Goal: Task Accomplishment & Management: Manage account settings

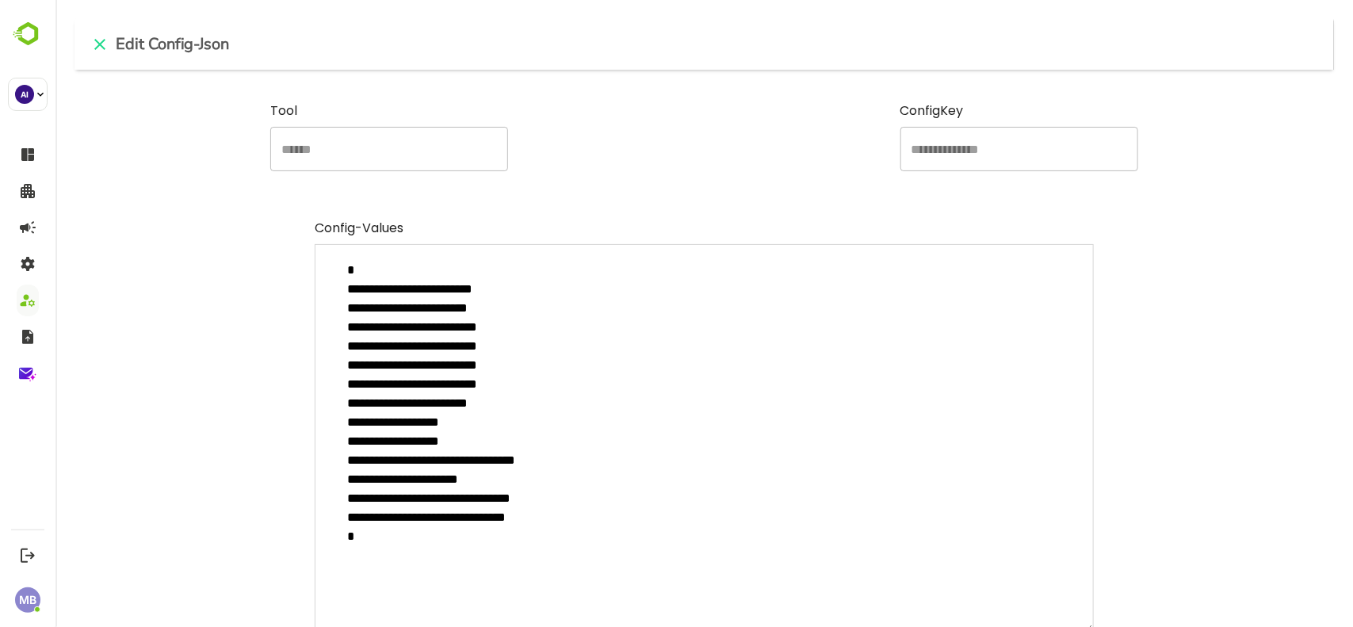
scroll to position [449, 1216]
click at [91, 37] on icon "close" at bounding box center [99, 44] width 19 height 19
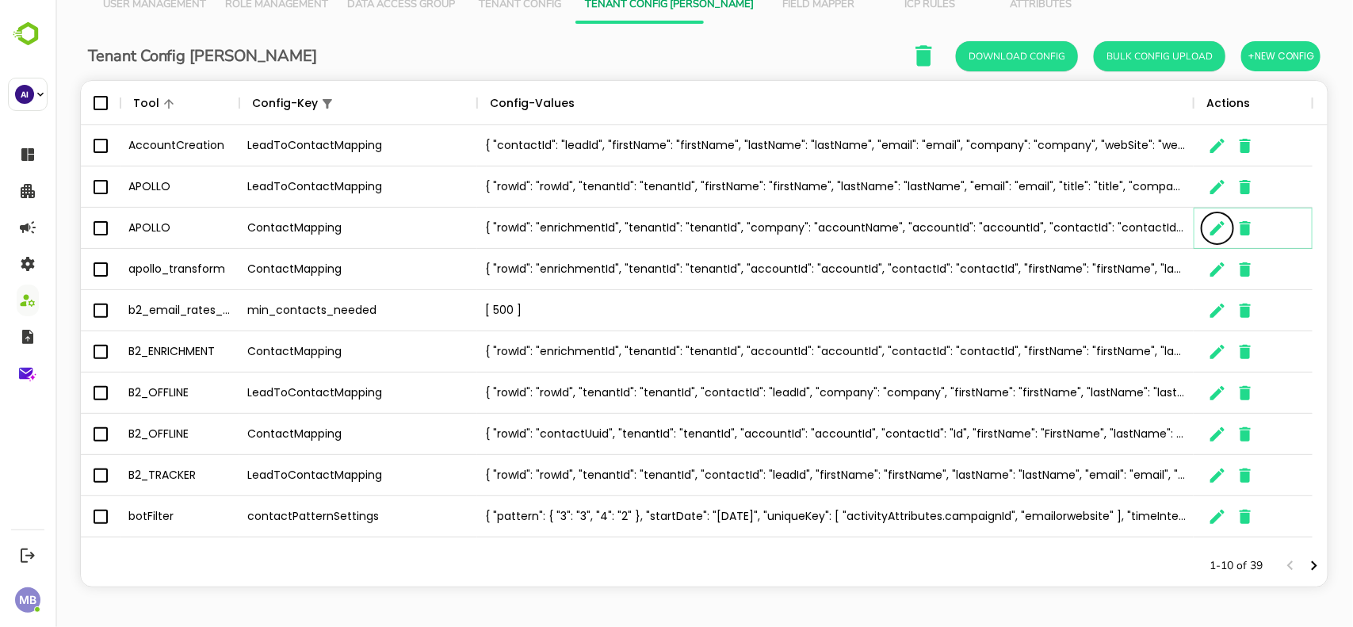
scroll to position [0, 0]
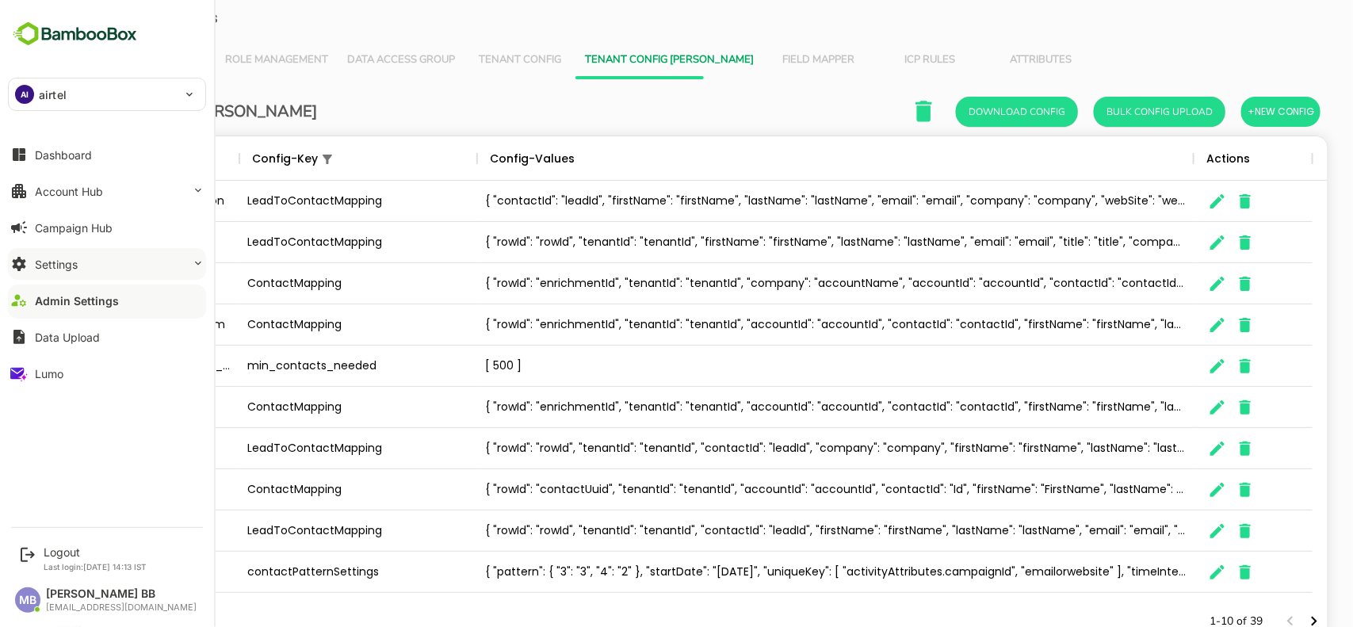
click at [93, 262] on button "Settings" at bounding box center [107, 264] width 198 height 32
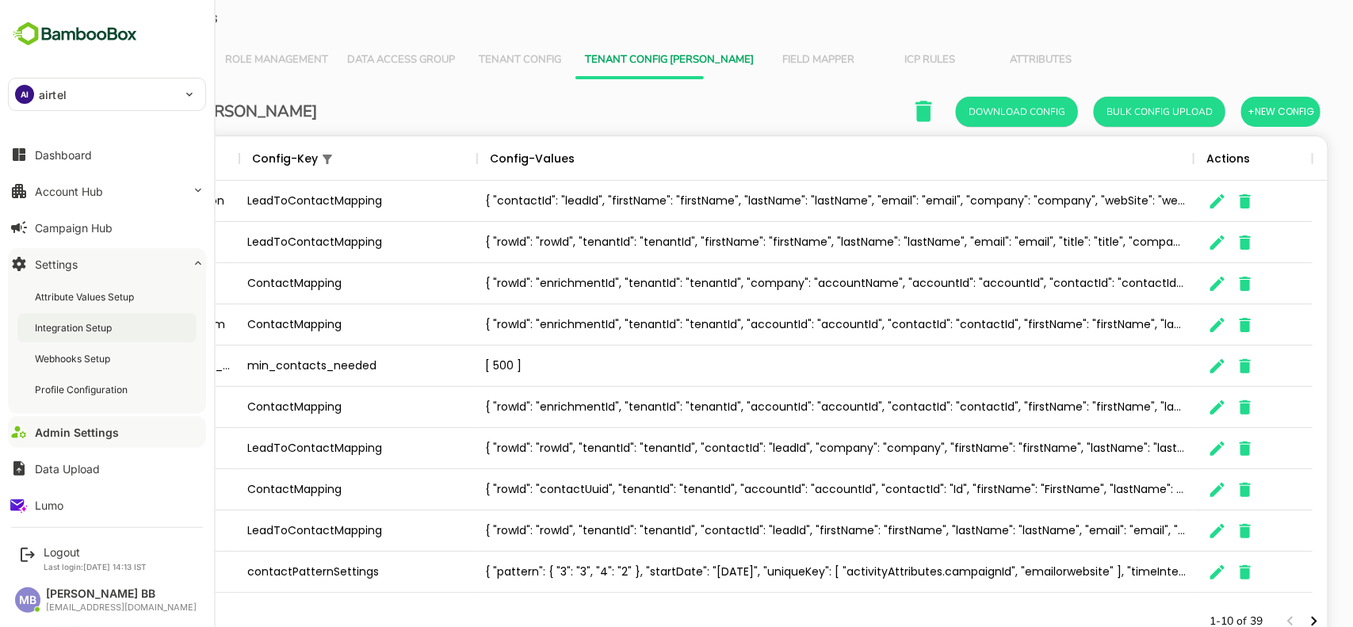
scroll to position [6, 0]
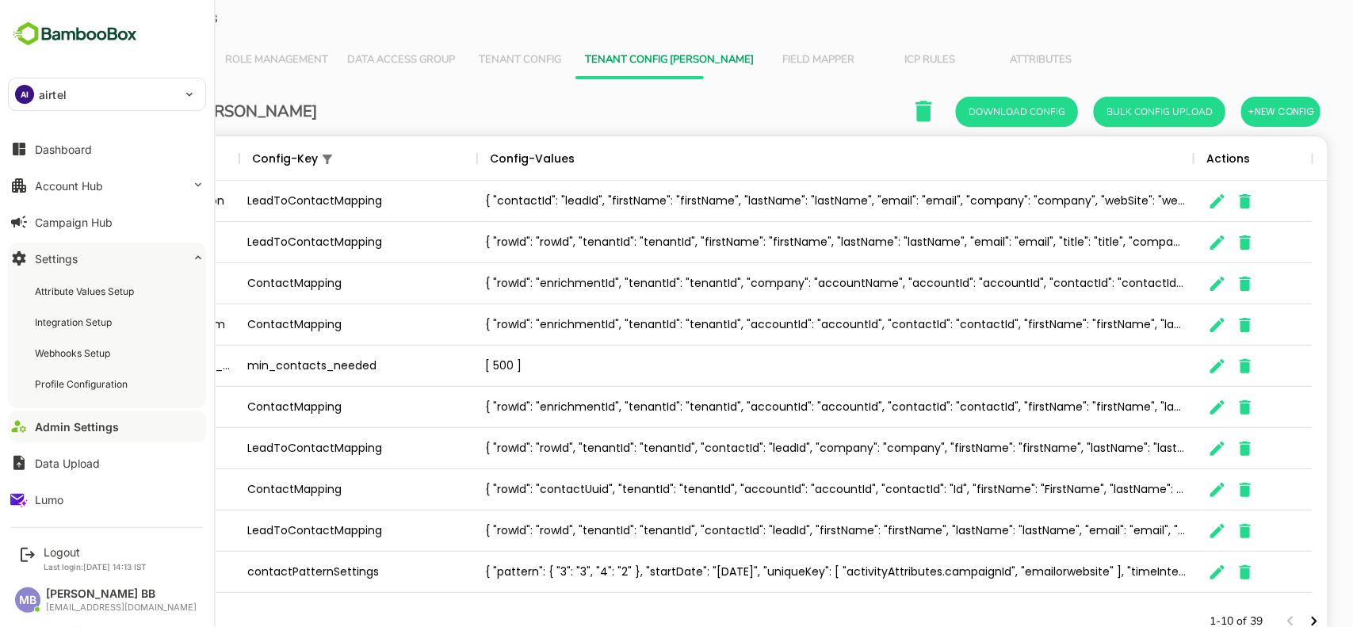
click at [109, 255] on button "Settings" at bounding box center [107, 258] width 198 height 32
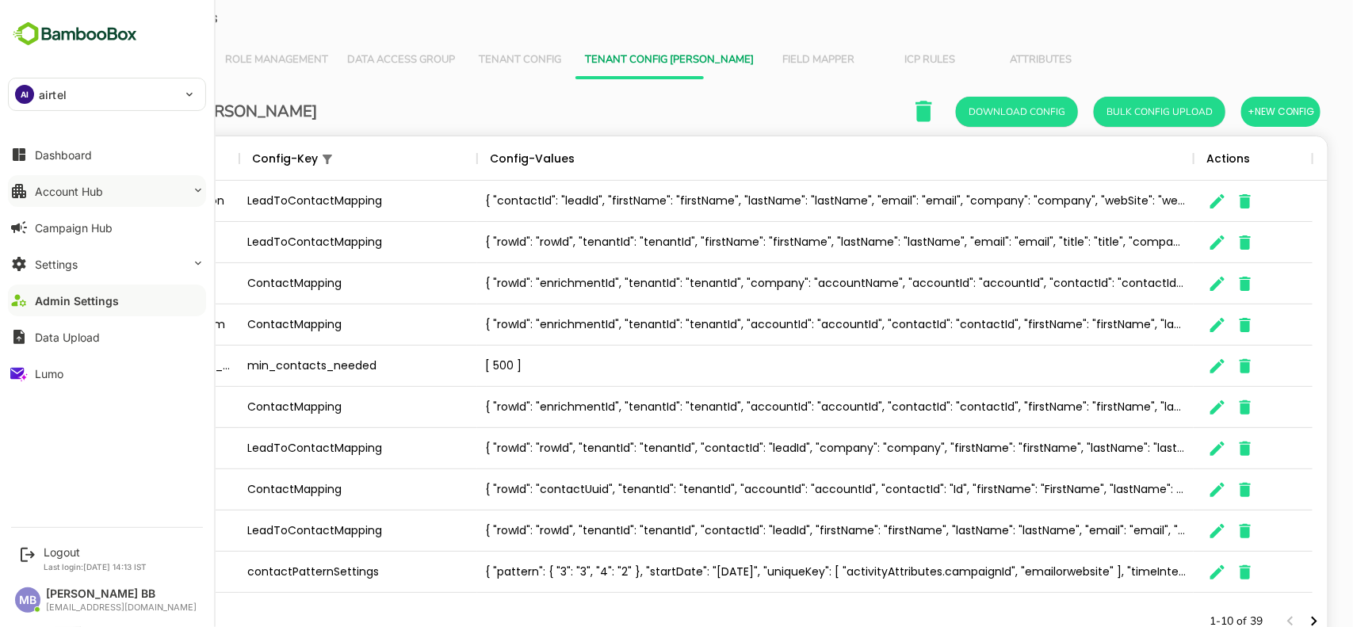
click at [171, 188] on button "Account Hub" at bounding box center [107, 191] width 198 height 32
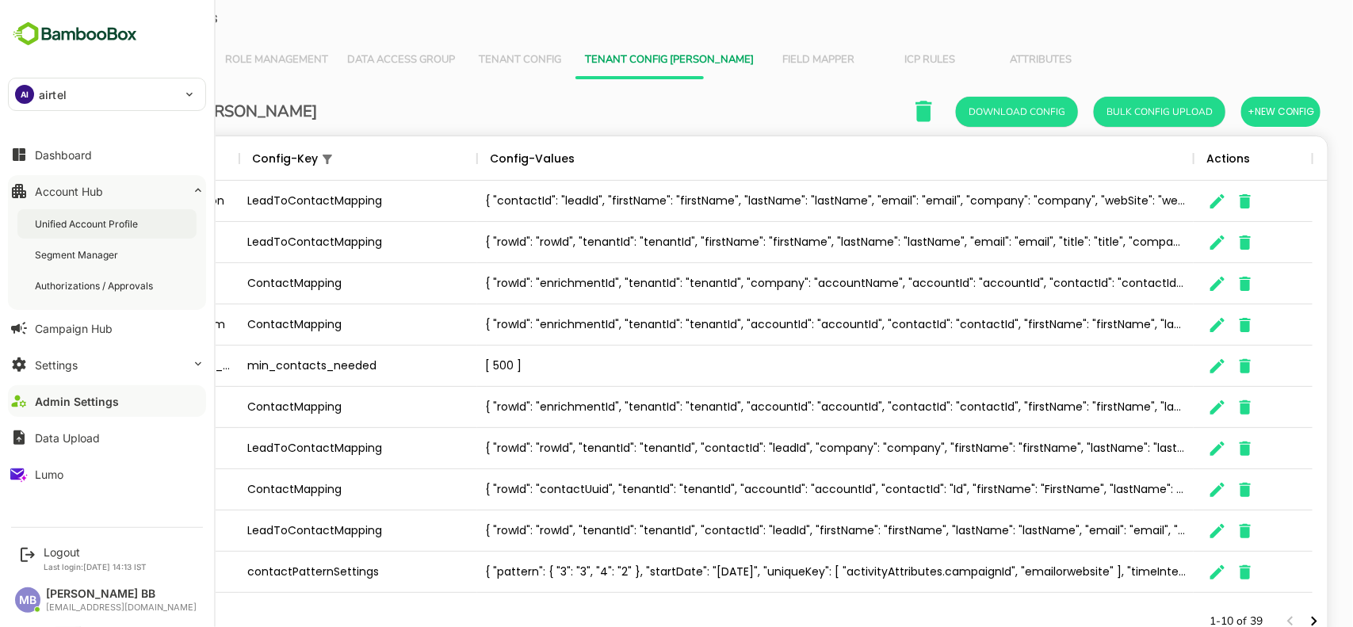
click at [113, 219] on div "Unified Account Profile" at bounding box center [88, 223] width 106 height 13
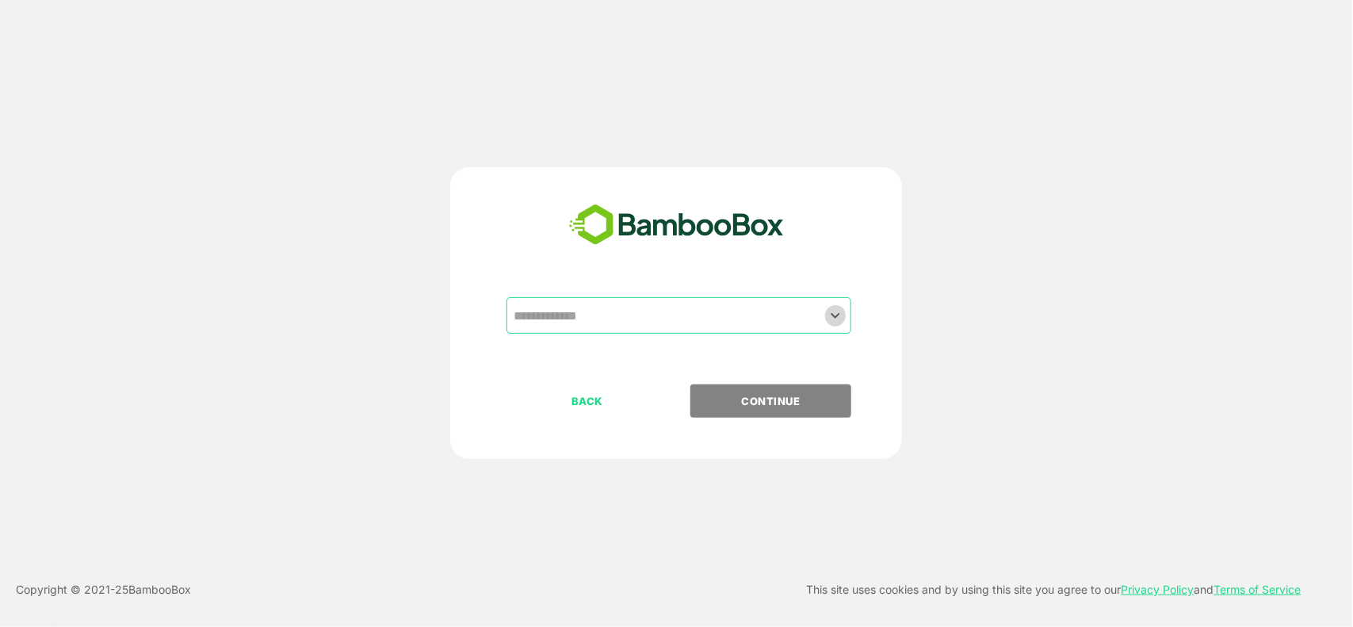
click at [838, 311] on icon "Open" at bounding box center [835, 315] width 19 height 19
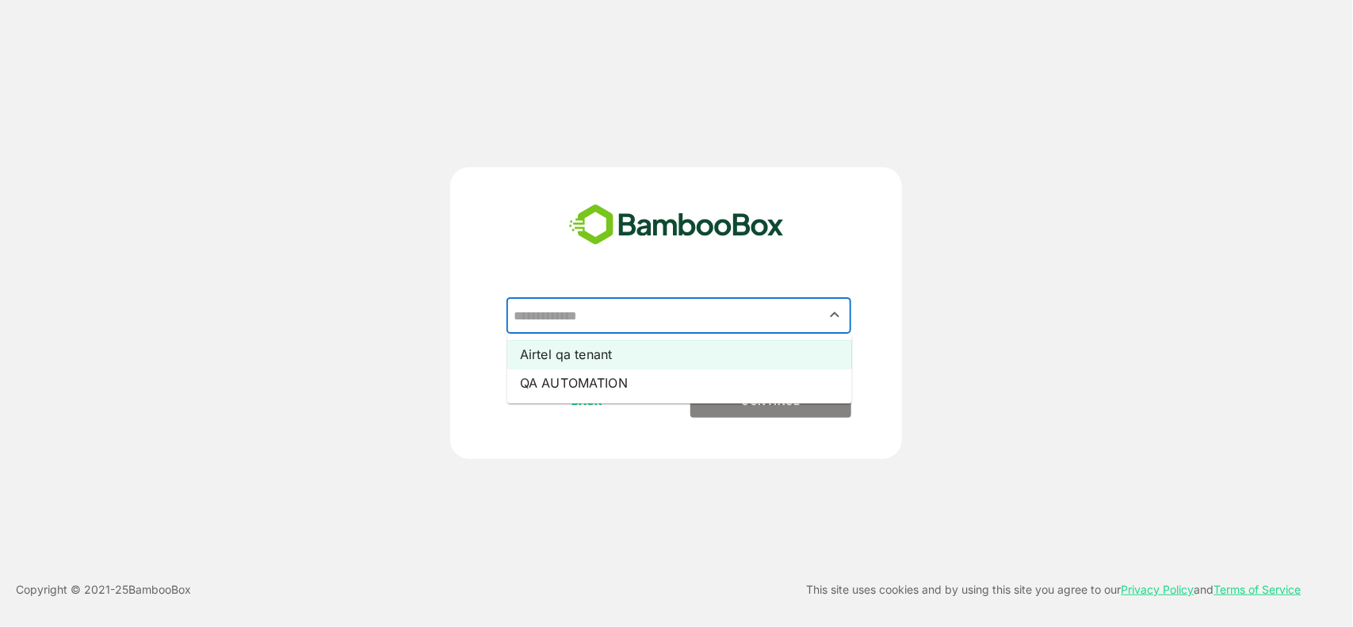
click at [695, 341] on li "Airtel qa tenant" at bounding box center [679, 354] width 345 height 29
type input "**********"
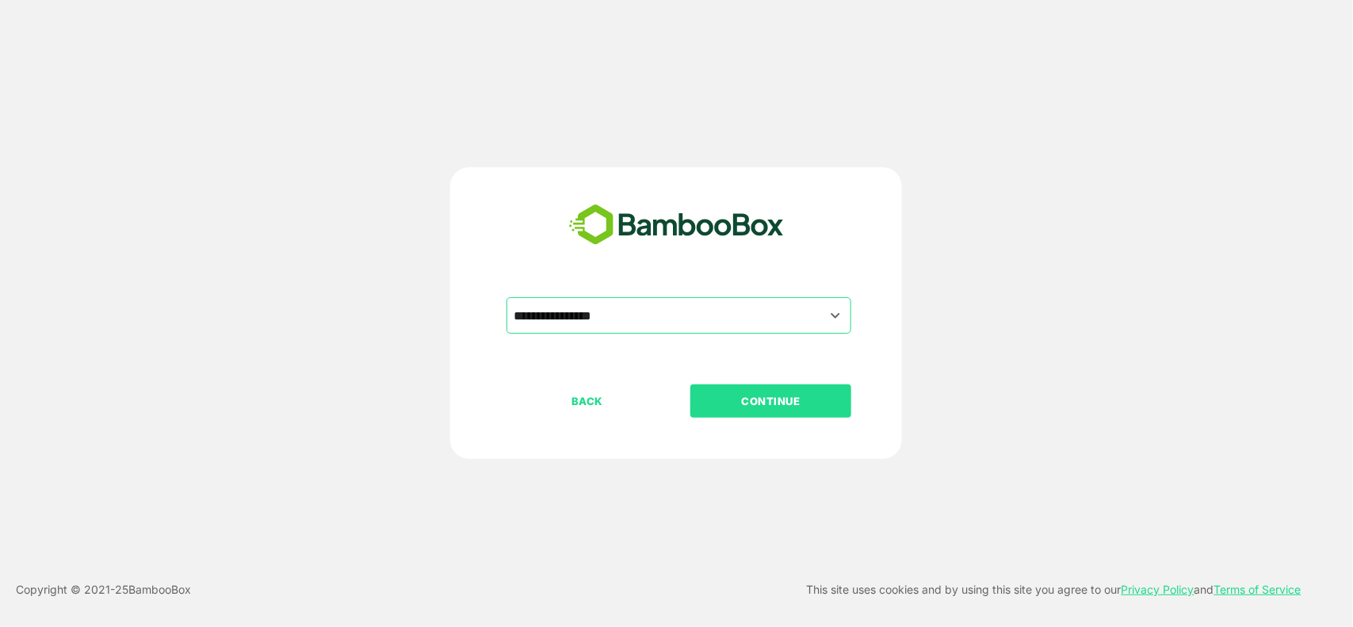
click at [753, 389] on button "CONTINUE" at bounding box center [770, 400] width 161 height 33
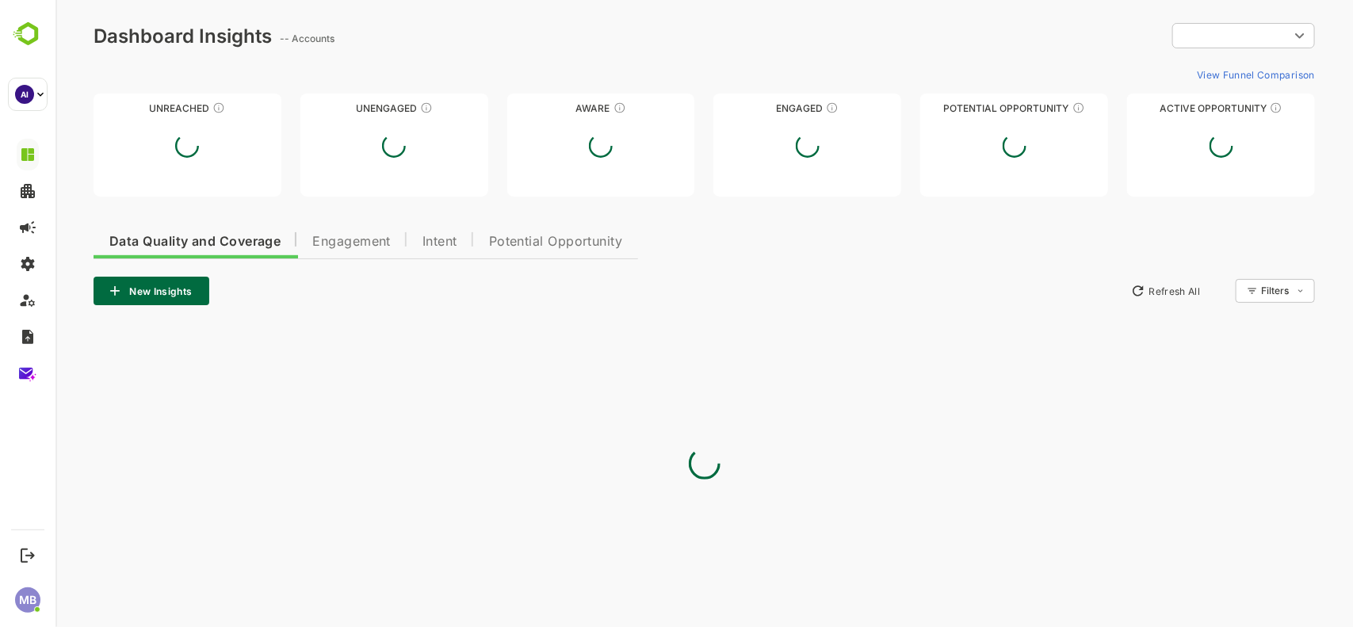
type input "**********"
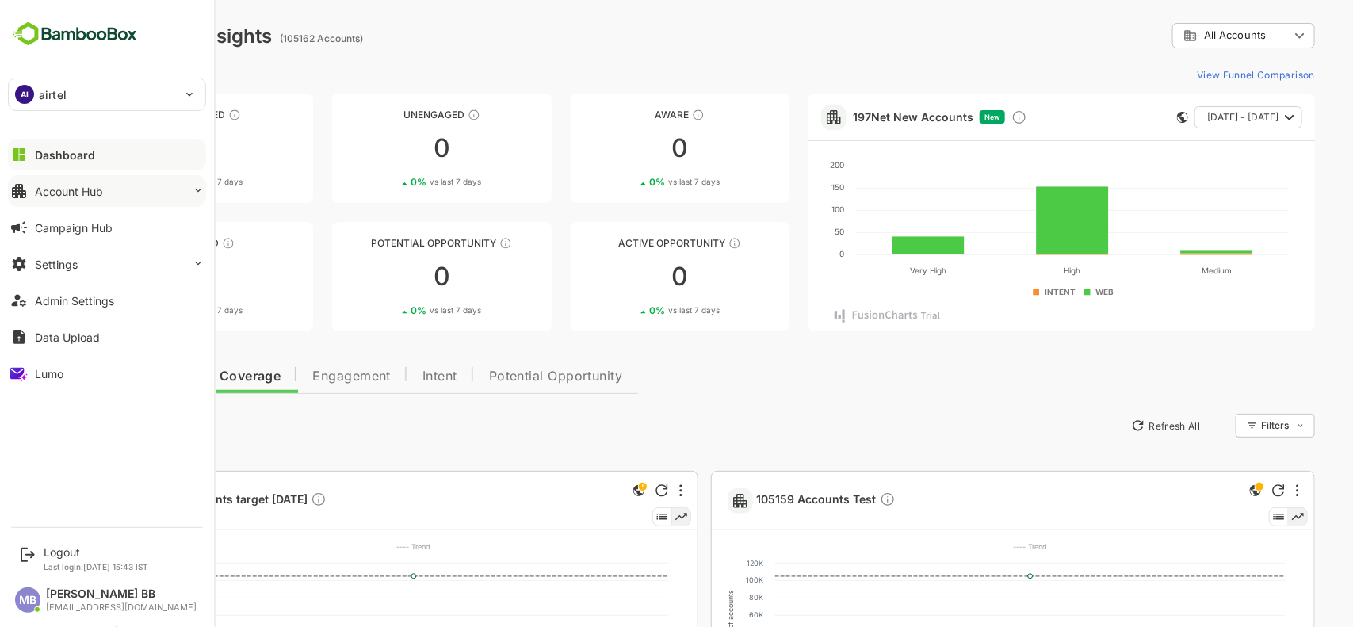
click at [80, 193] on div "Account Hub" at bounding box center [69, 191] width 68 height 13
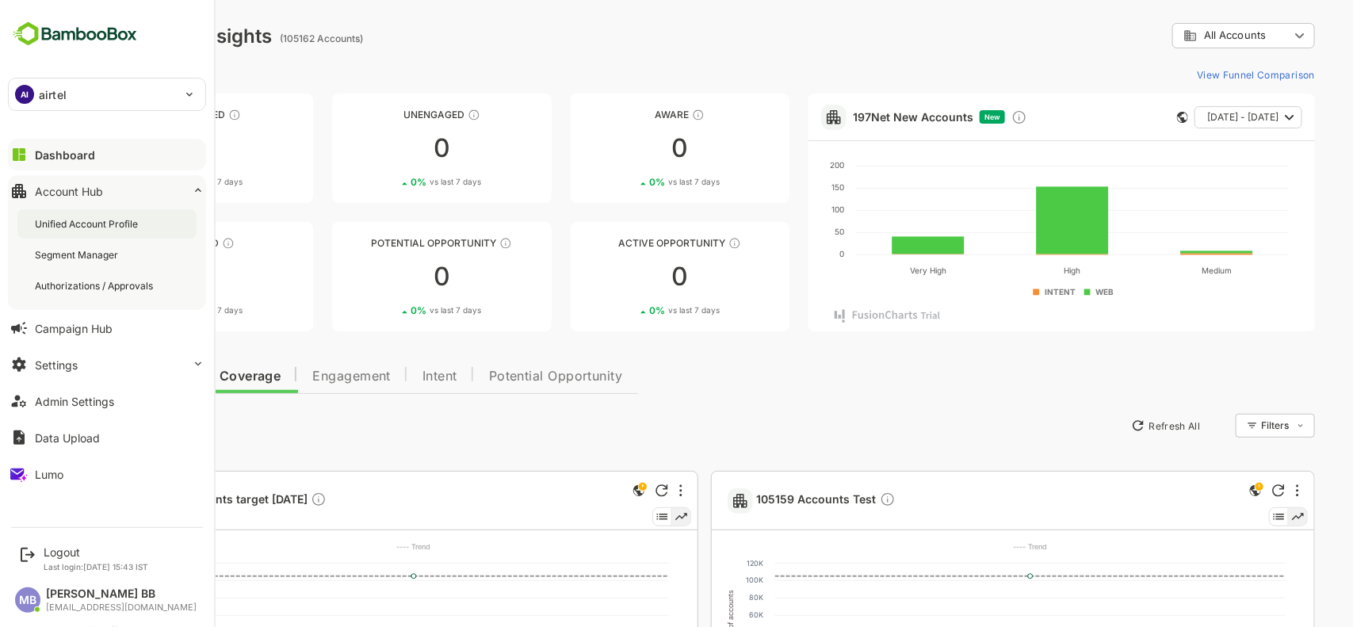
click at [88, 230] on div "Unified Account Profile" at bounding box center [88, 223] width 106 height 13
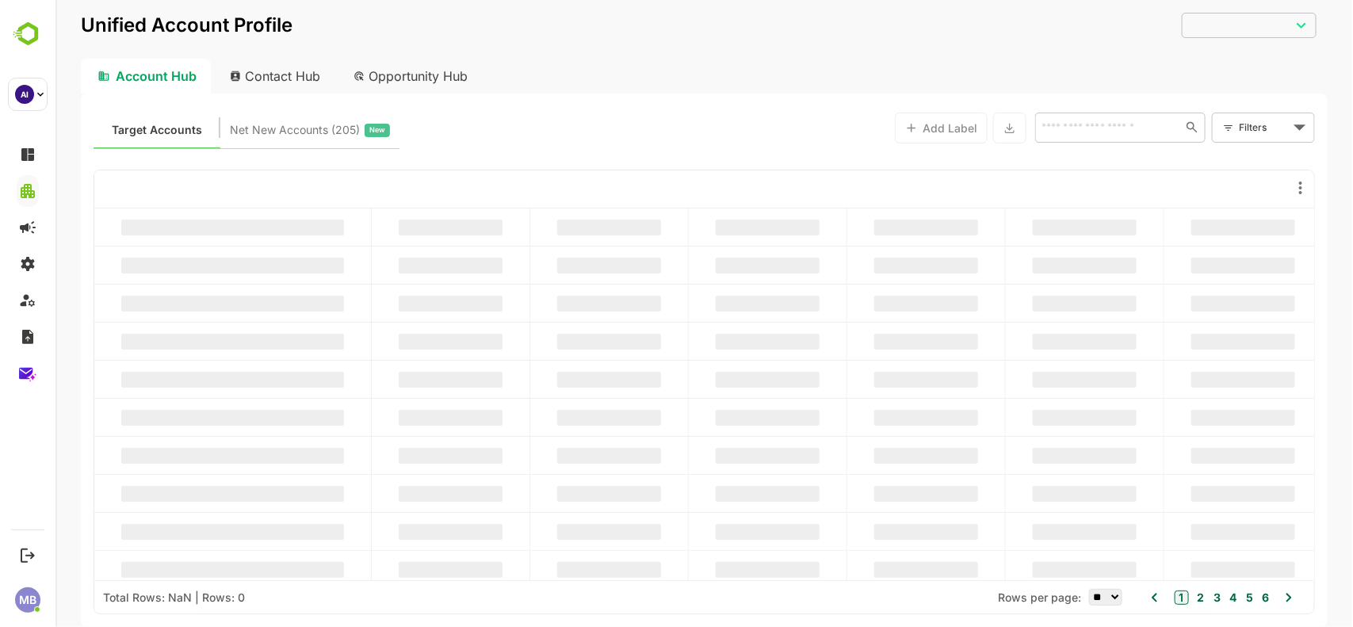
type input "**********"
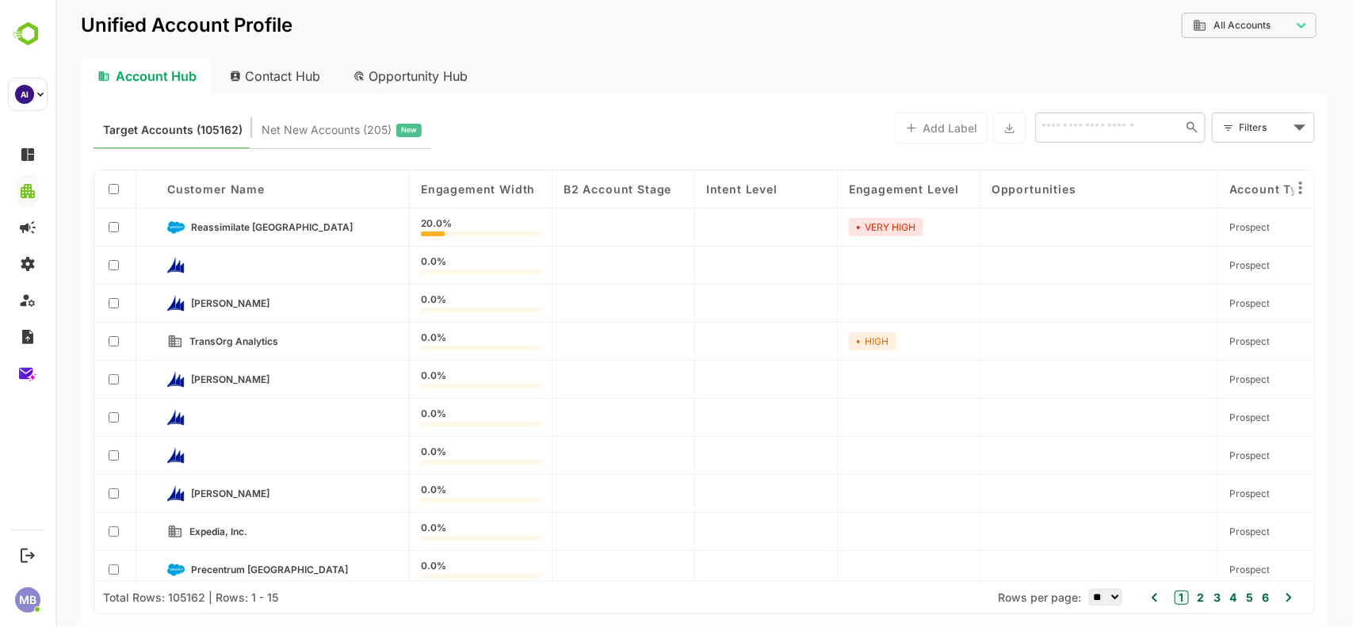
click at [412, 82] on div "Opportunity Hub" at bounding box center [410, 76] width 141 height 35
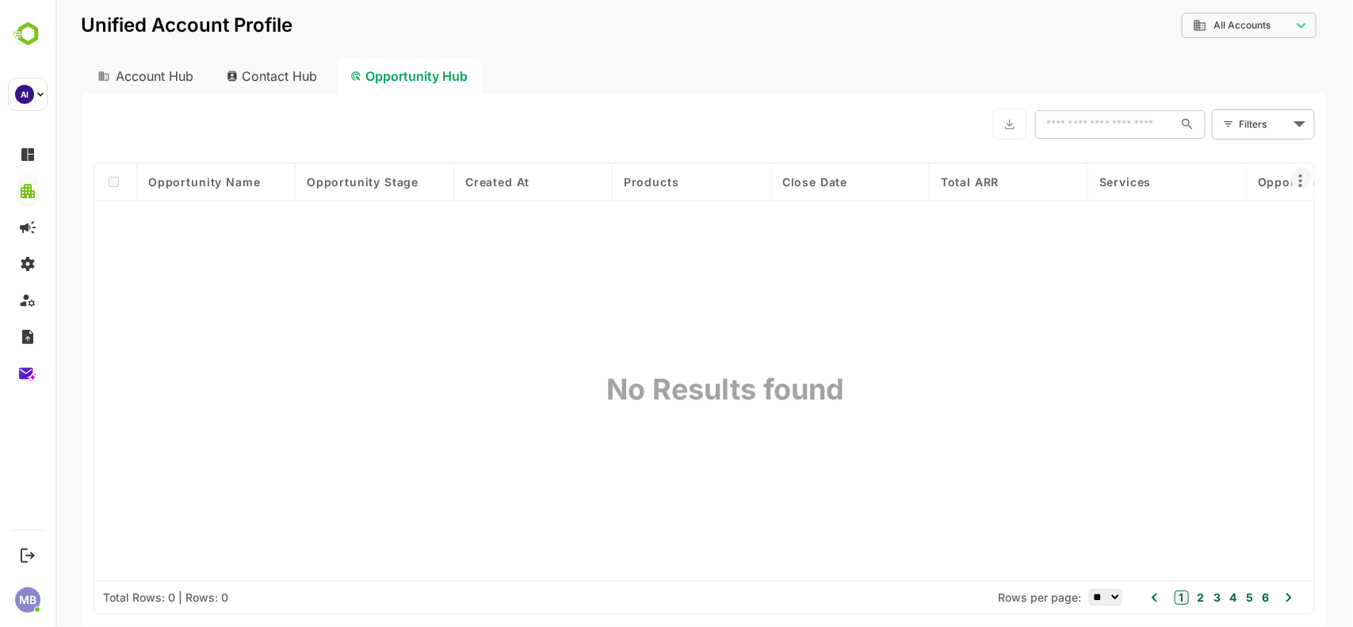
click at [1301, 176] on icon at bounding box center [1299, 180] width 19 height 19
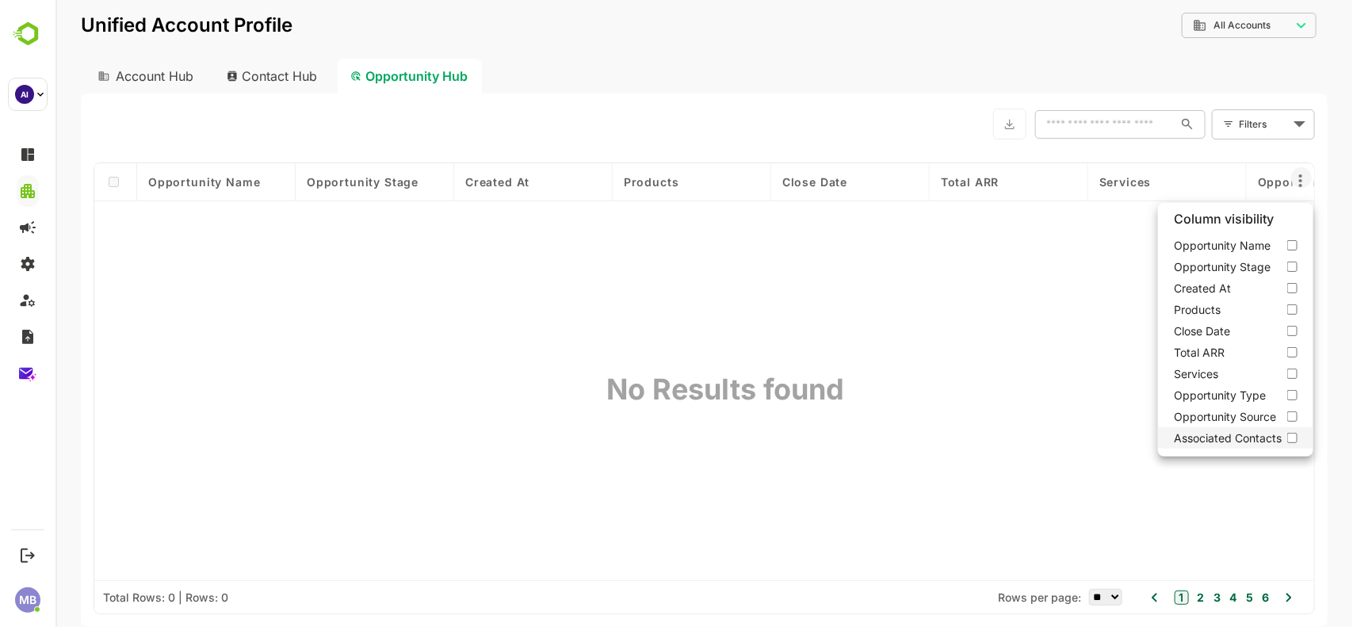
click at [1292, 438] on label "Associated Contacts" at bounding box center [1234, 437] width 155 height 21
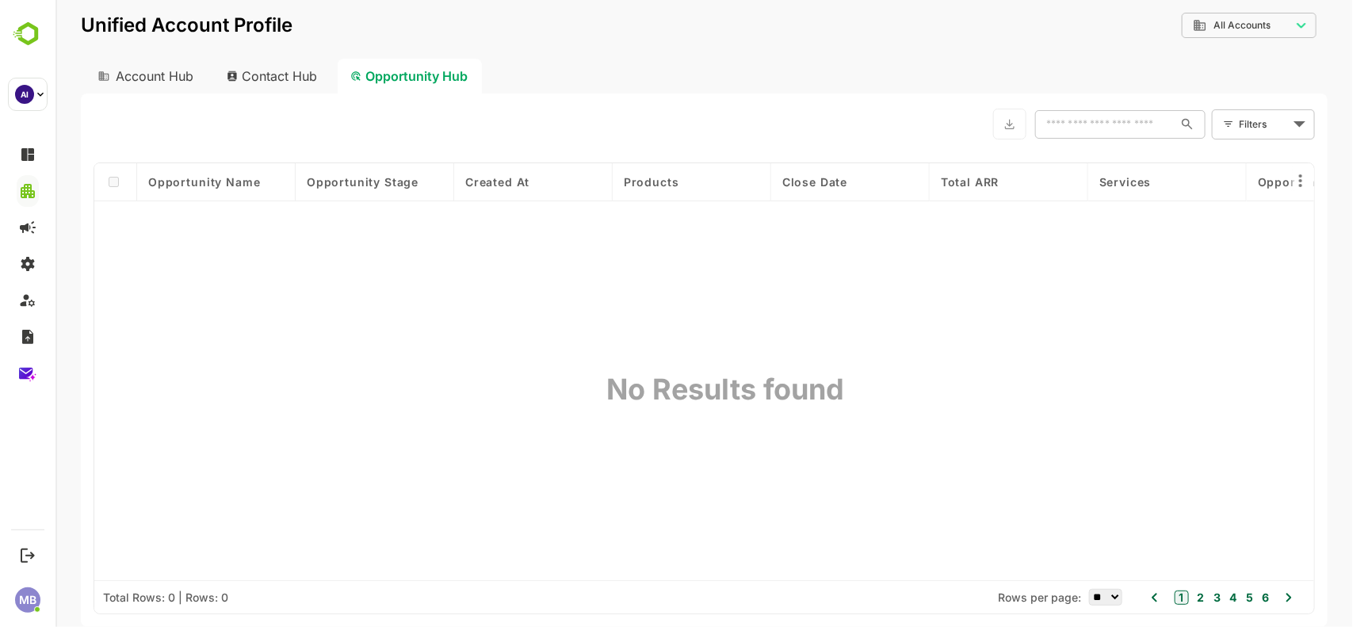
click at [1303, 191] on div "Opportunity Type" at bounding box center [1325, 182] width 158 height 38
click at [1303, 187] on icon at bounding box center [1299, 180] width 19 height 19
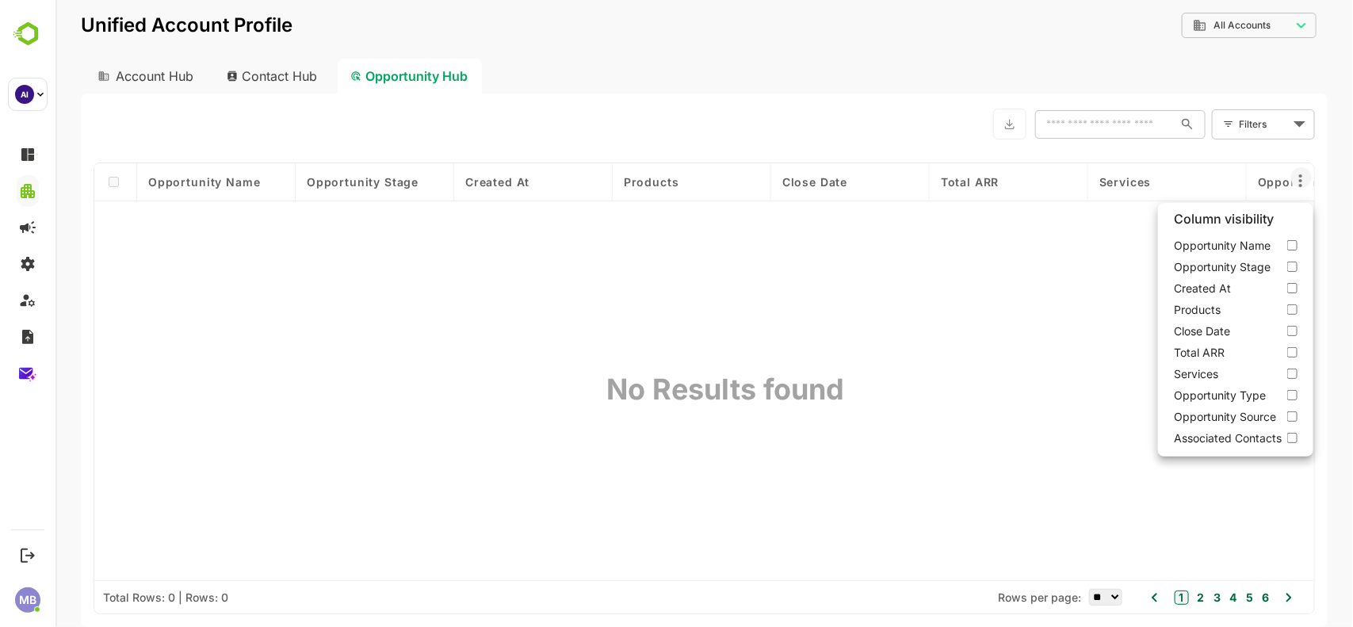
click at [792, 133] on div at bounding box center [703, 313] width 1297 height 627
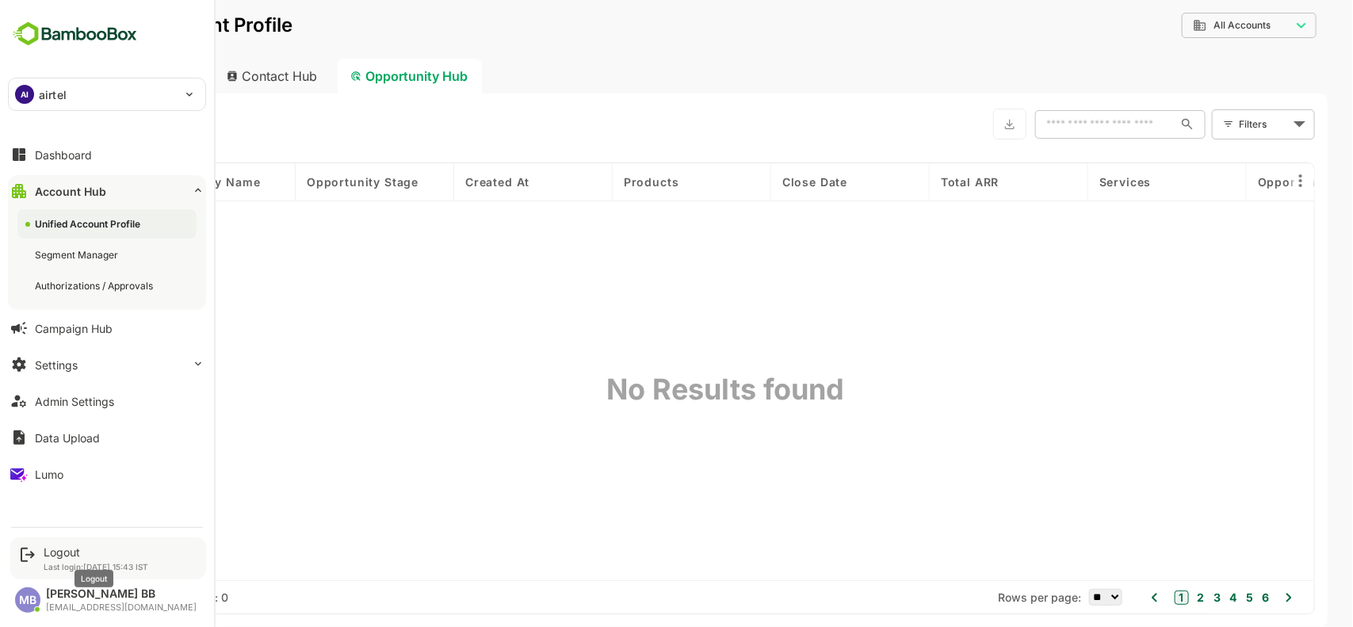
click at [61, 551] on div "Logout" at bounding box center [96, 551] width 105 height 13
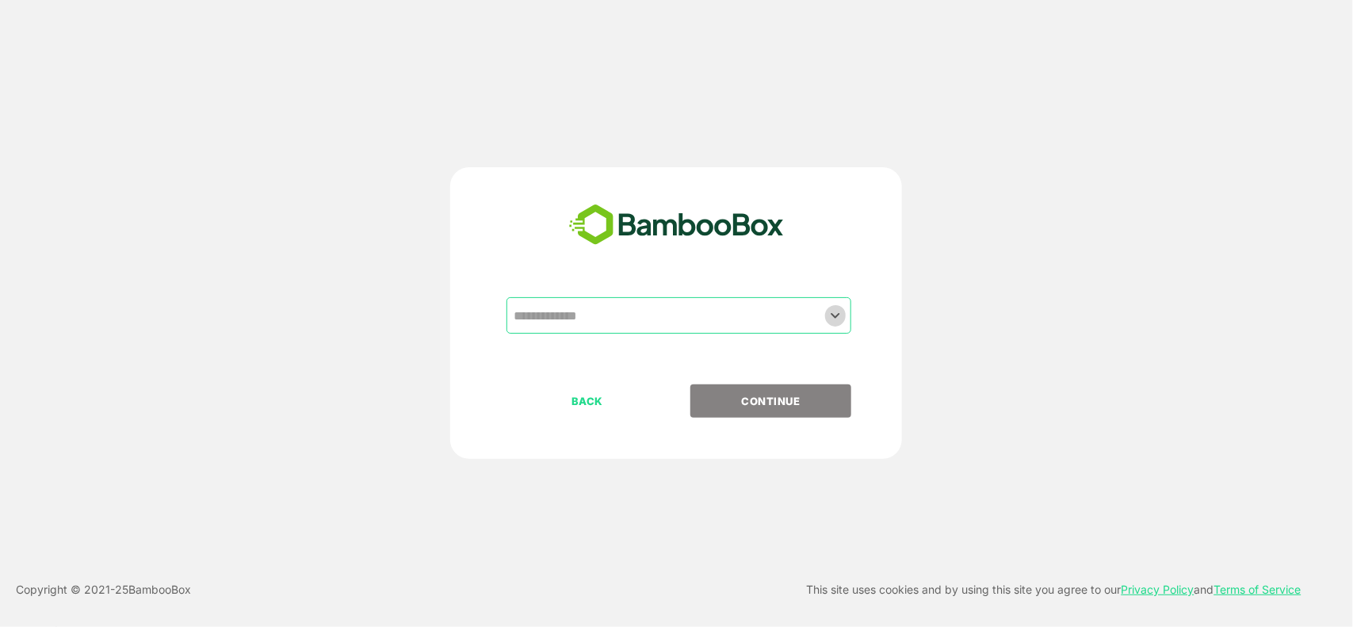
click at [842, 314] on icon "Open" at bounding box center [835, 315] width 19 height 19
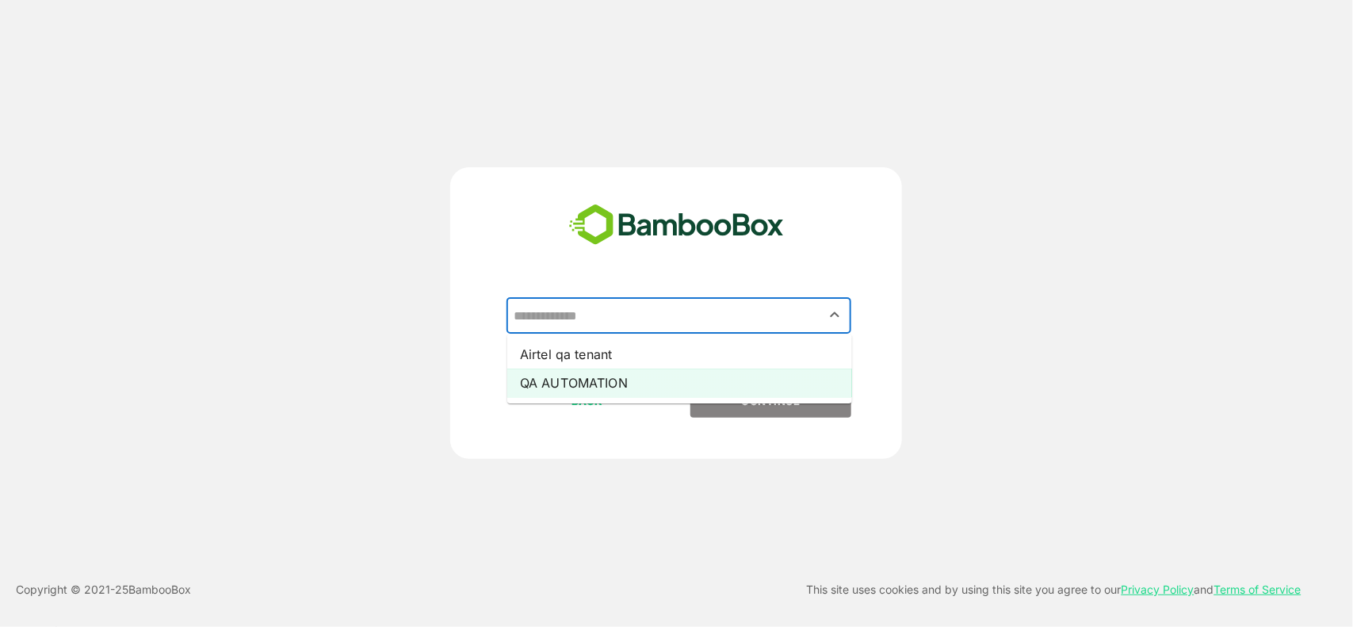
click at [664, 385] on li "QA AUTOMATION" at bounding box center [679, 382] width 345 height 29
type input "**********"
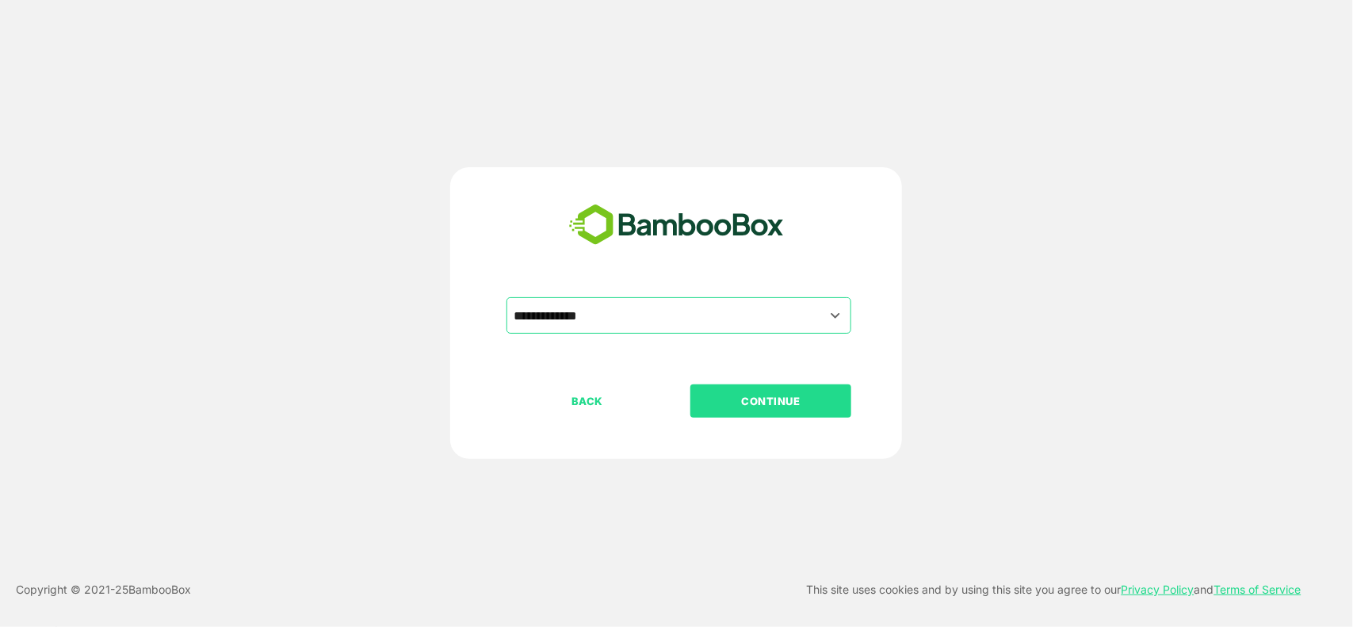
click at [755, 402] on p "CONTINUE" at bounding box center [771, 400] width 158 height 17
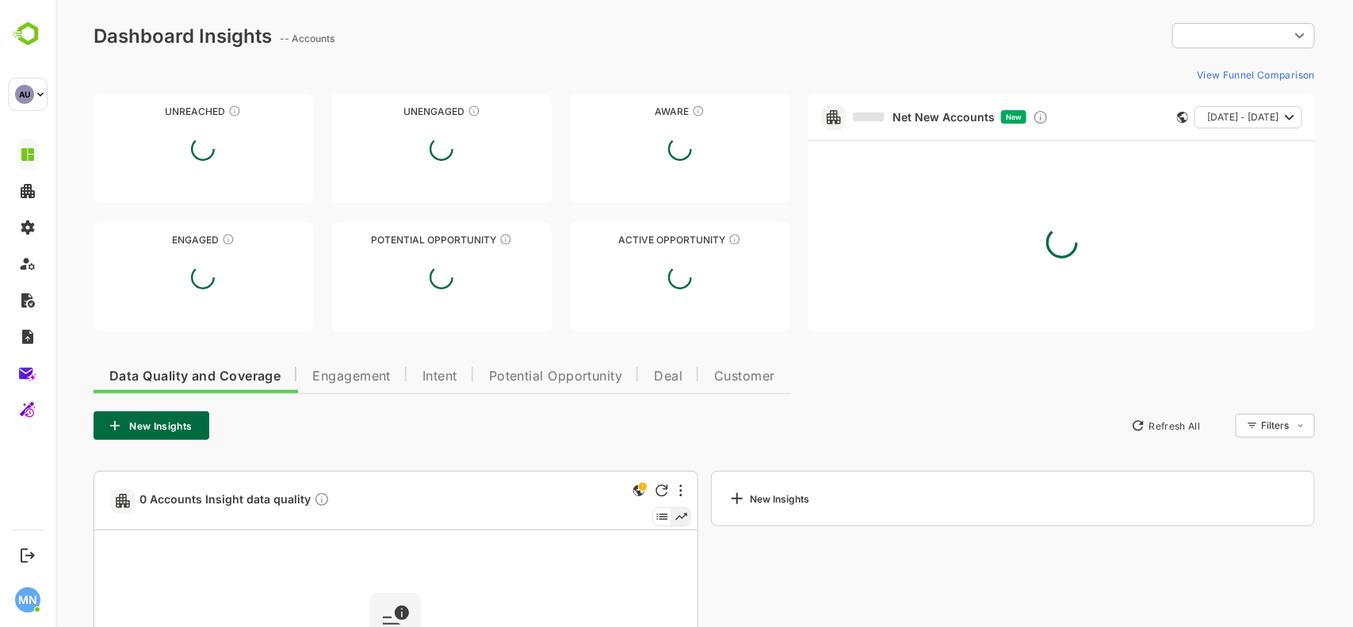
type input "**********"
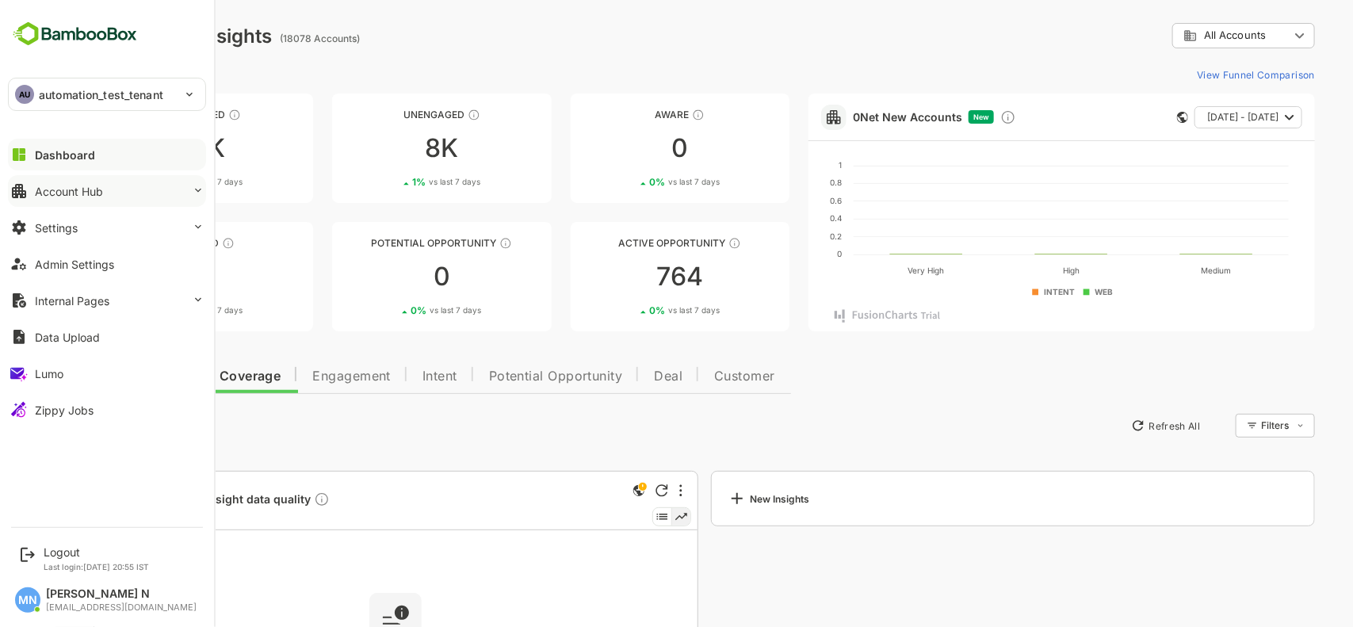
click at [113, 194] on button "Account Hub" at bounding box center [107, 191] width 198 height 32
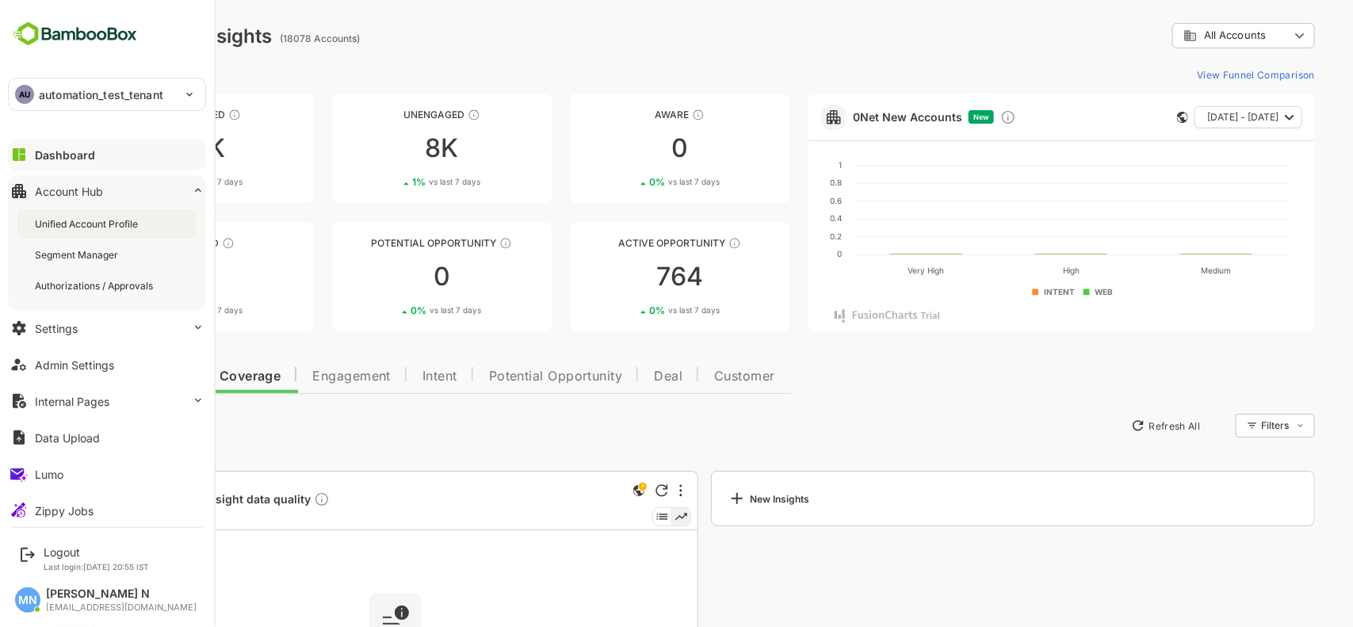
click at [129, 228] on div "Unified Account Profile" at bounding box center [88, 223] width 106 height 13
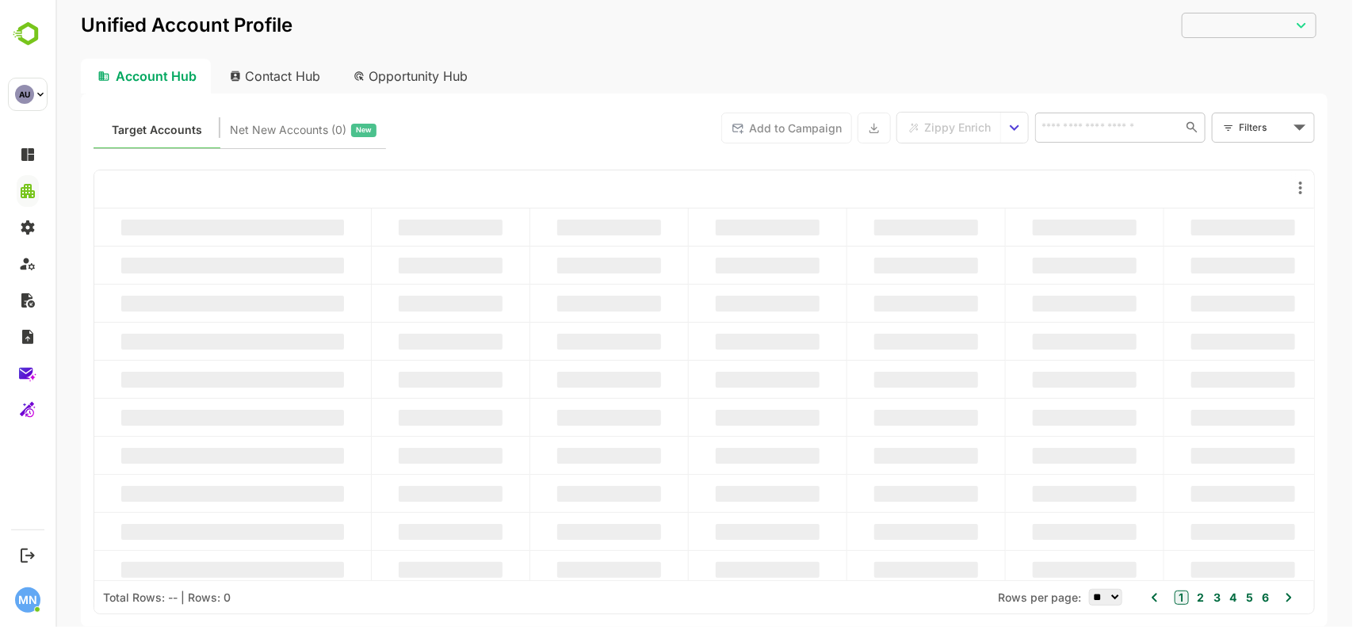
type input "**********"
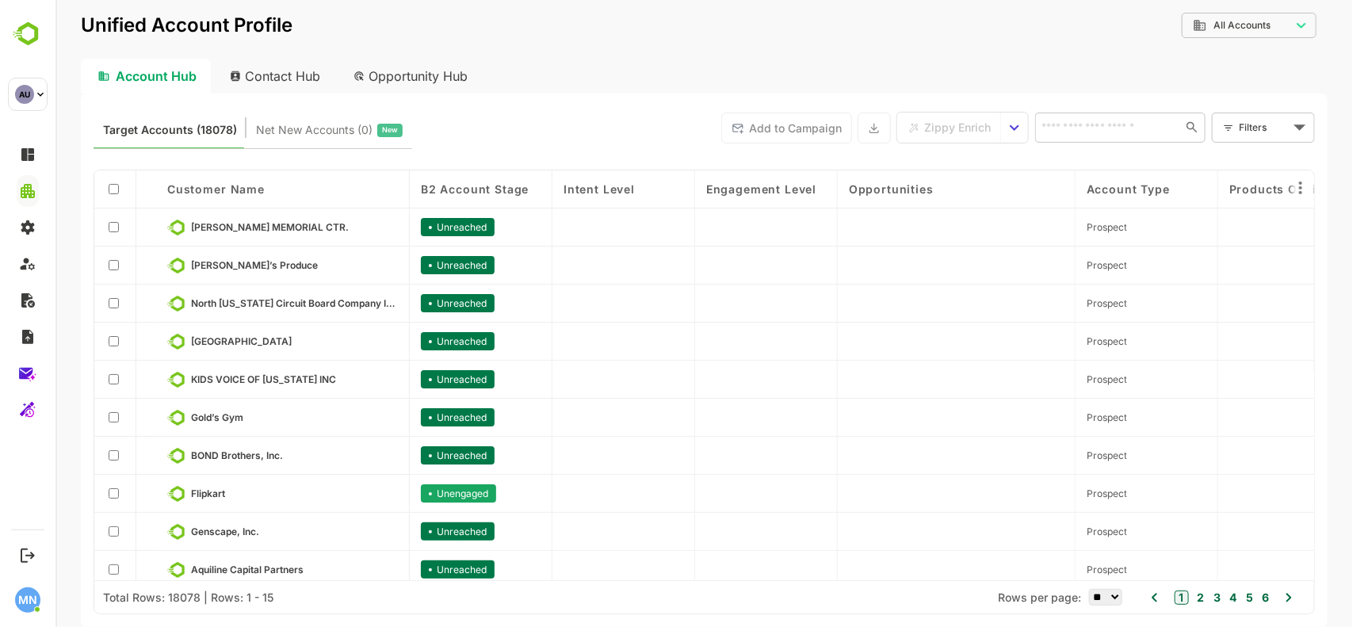
click at [448, 74] on div "Opportunity Hub" at bounding box center [410, 76] width 141 height 35
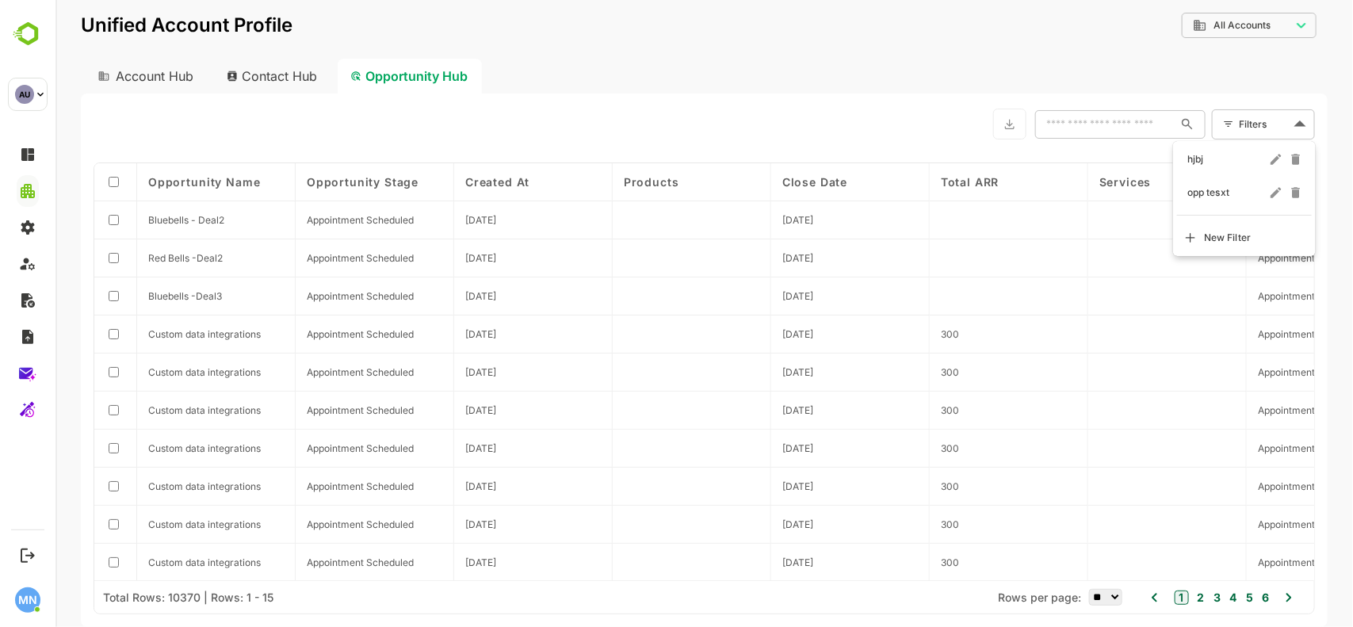
click at [1296, 128] on body "**********" at bounding box center [703, 313] width 1297 height 627
click at [867, 78] on div at bounding box center [703, 313] width 1297 height 627
click at [1296, 178] on icon at bounding box center [1299, 180] width 19 height 19
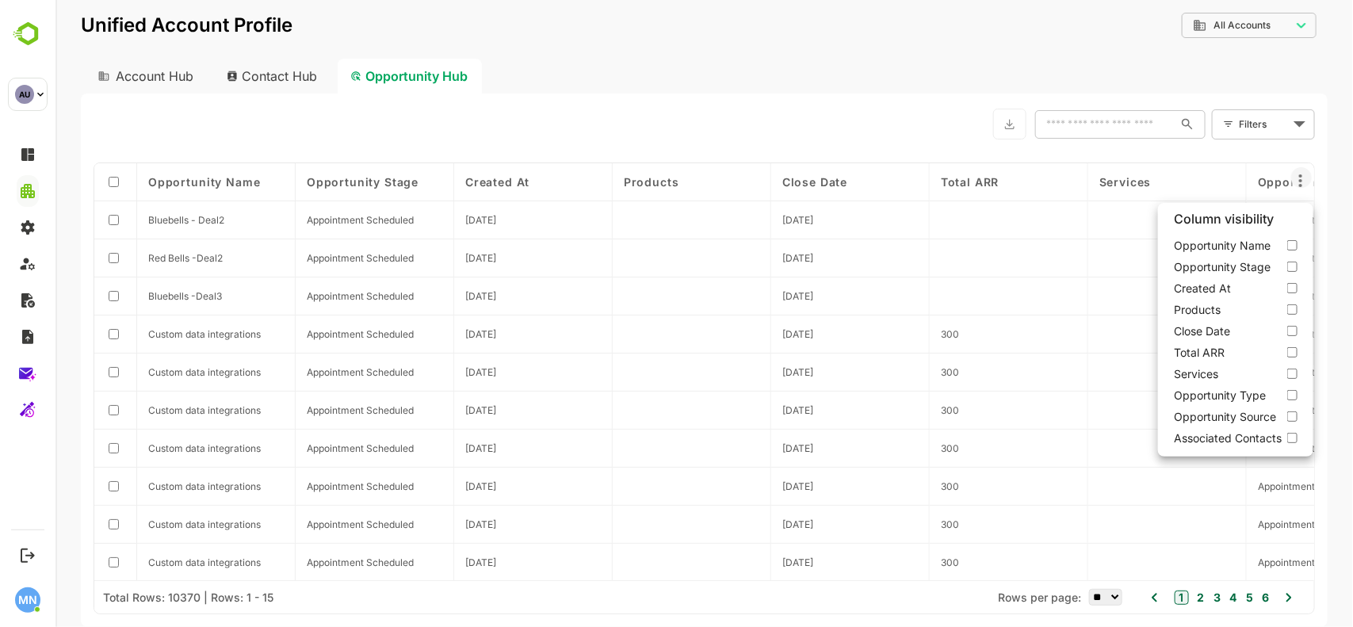
click at [720, 79] on div at bounding box center [703, 313] width 1297 height 627
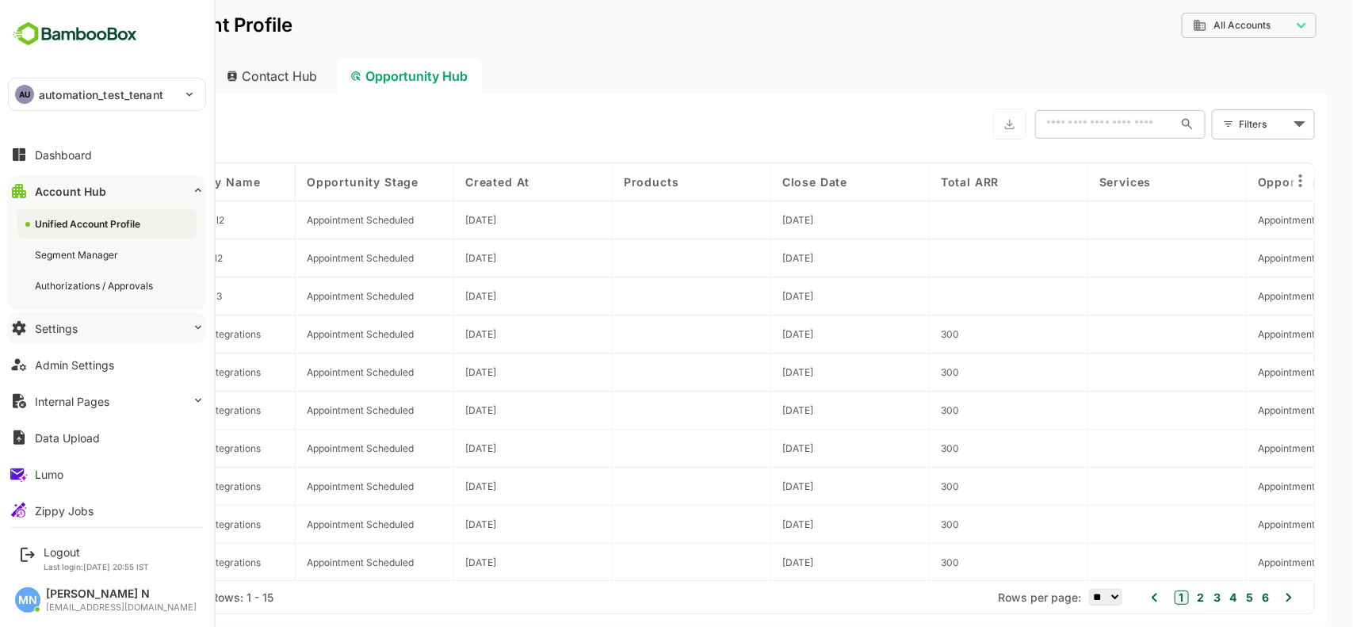
scroll to position [13, 0]
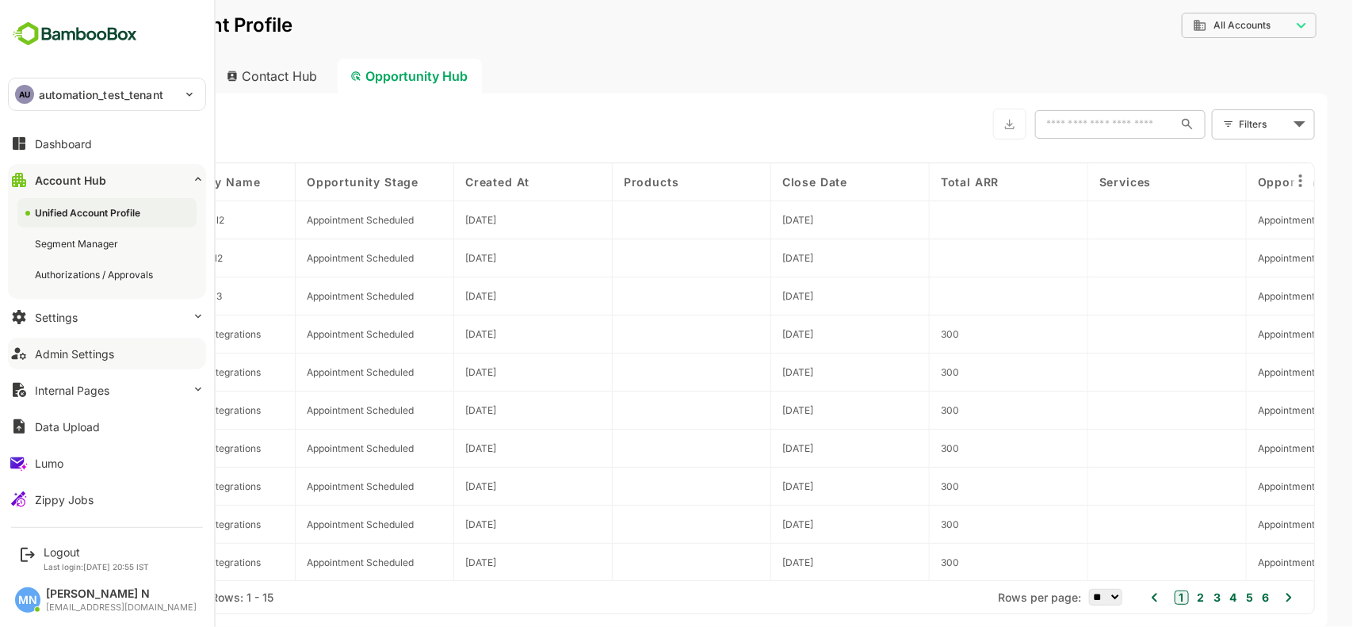
click at [74, 357] on div "Admin Settings" at bounding box center [74, 353] width 79 height 13
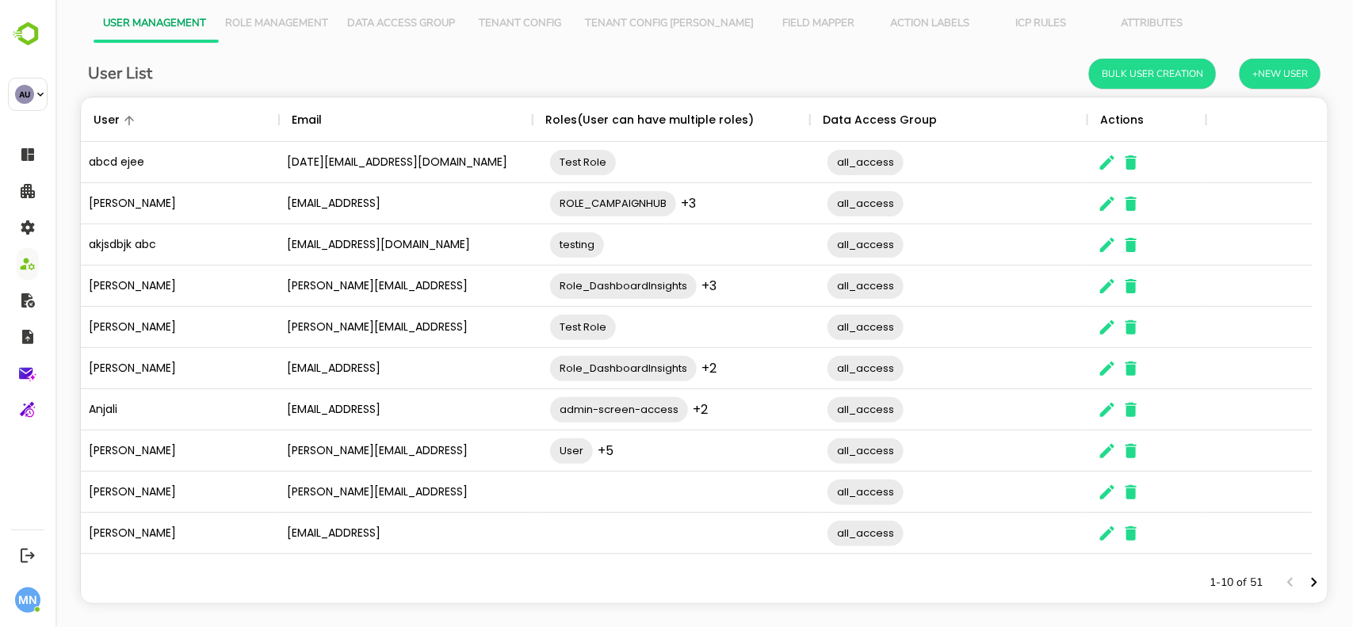
scroll to position [37, 0]
click at [1311, 582] on icon "Next page" at bounding box center [1314, 582] width 6 height 10
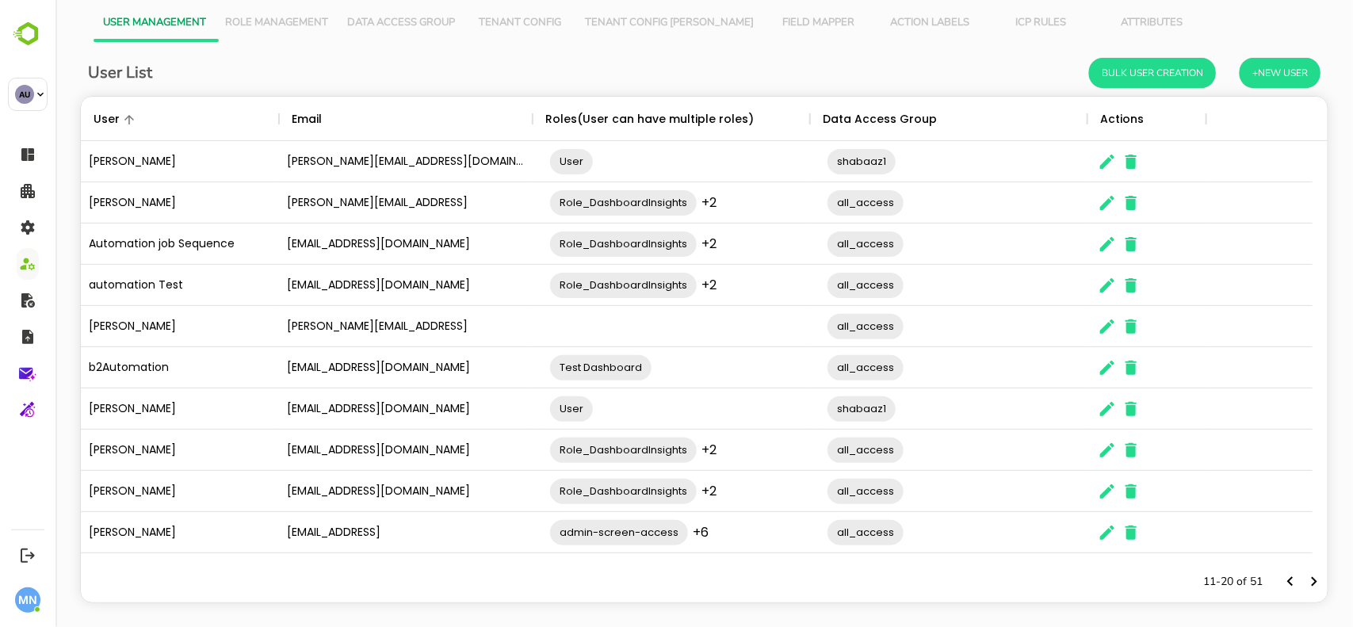
click at [1311, 582] on icon "Next page" at bounding box center [1314, 582] width 6 height 10
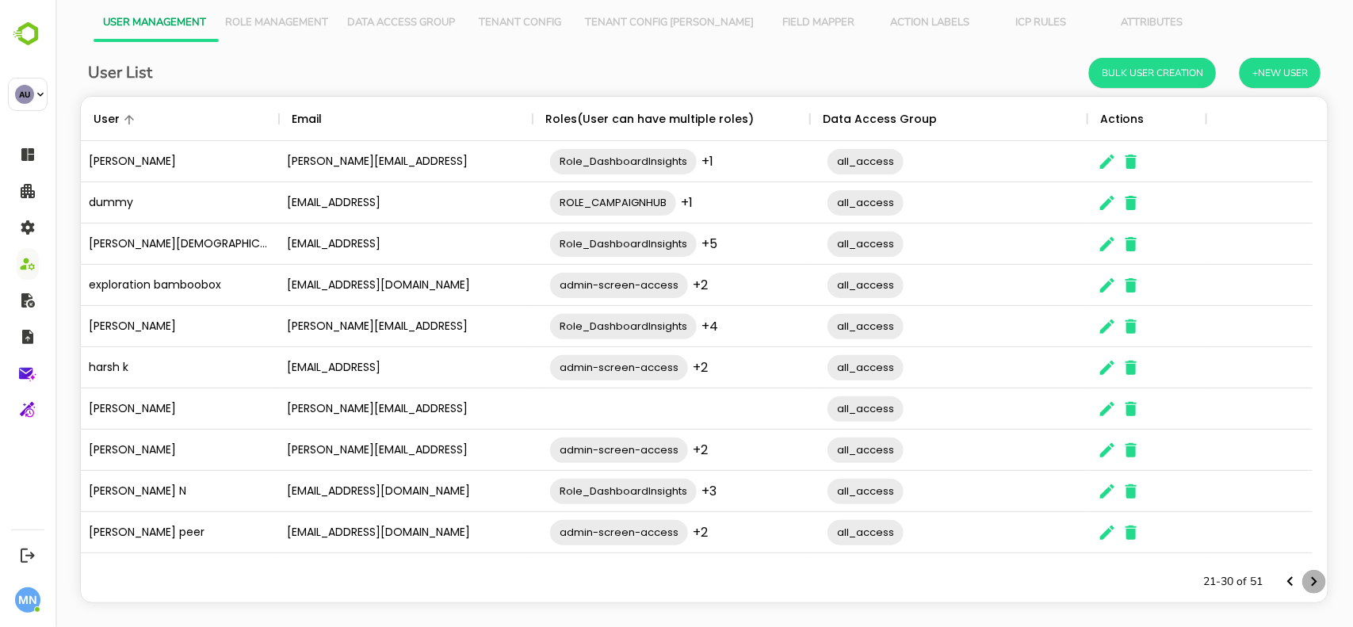
click at [1311, 582] on icon "Next page" at bounding box center [1314, 582] width 6 height 10
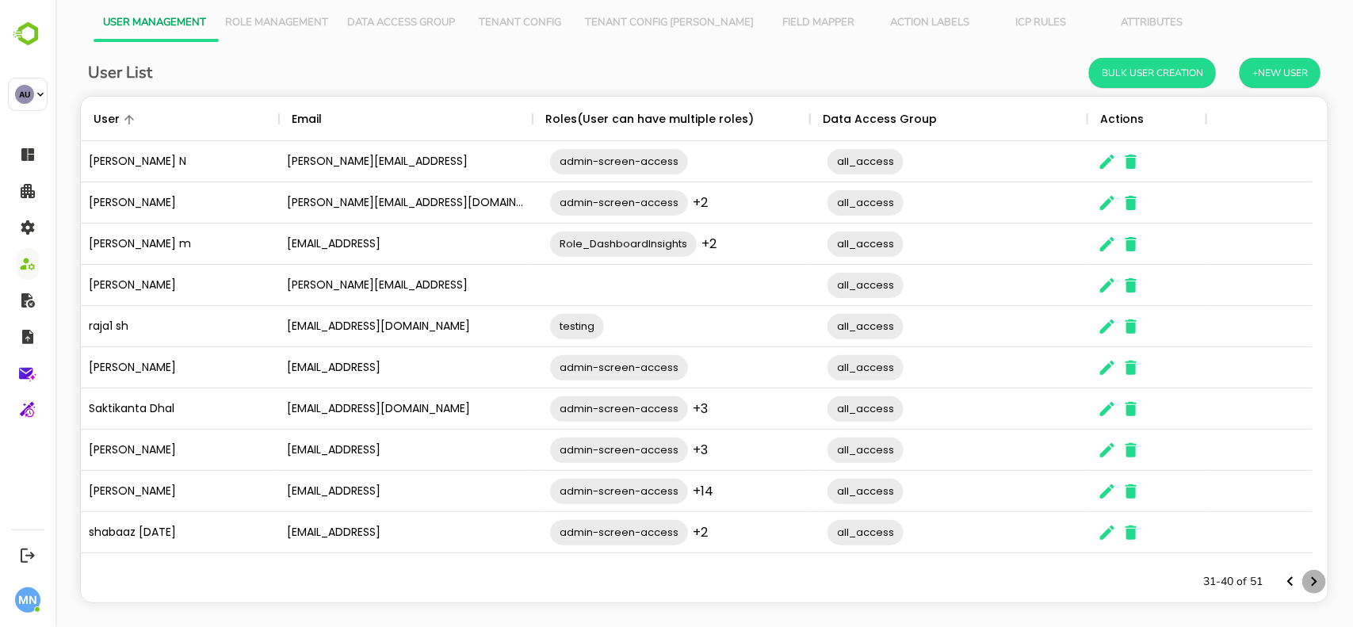
click at [1311, 582] on icon "Next page" at bounding box center [1314, 582] width 6 height 10
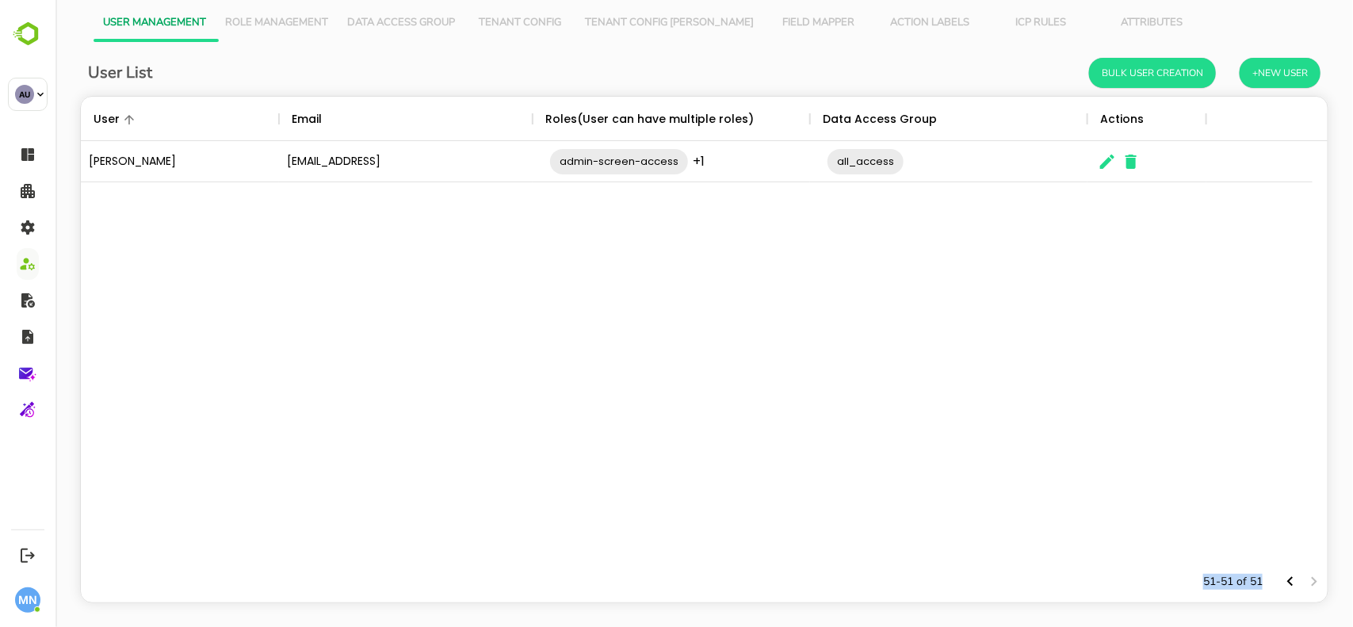
click at [1297, 582] on div "The User Data" at bounding box center [1301, 582] width 48 height 24
click at [1280, 575] on icon "Previous page" at bounding box center [1289, 581] width 19 height 19
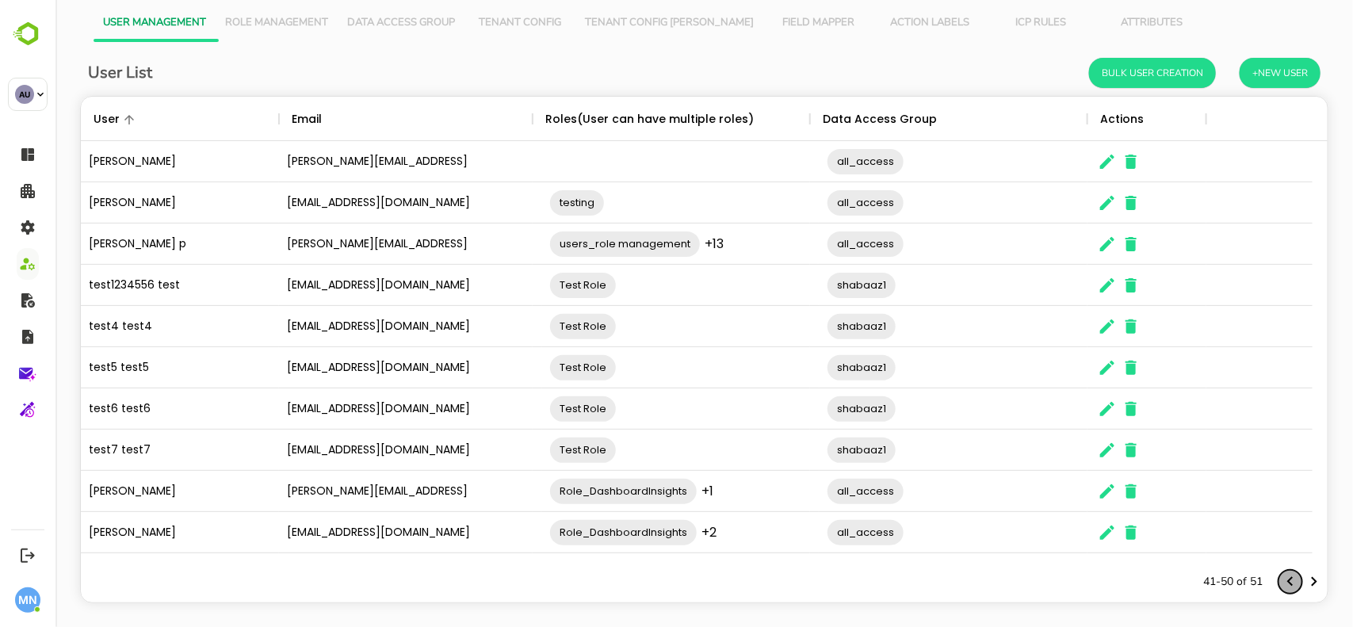
click at [1280, 575] on icon "Previous page" at bounding box center [1289, 581] width 19 height 19
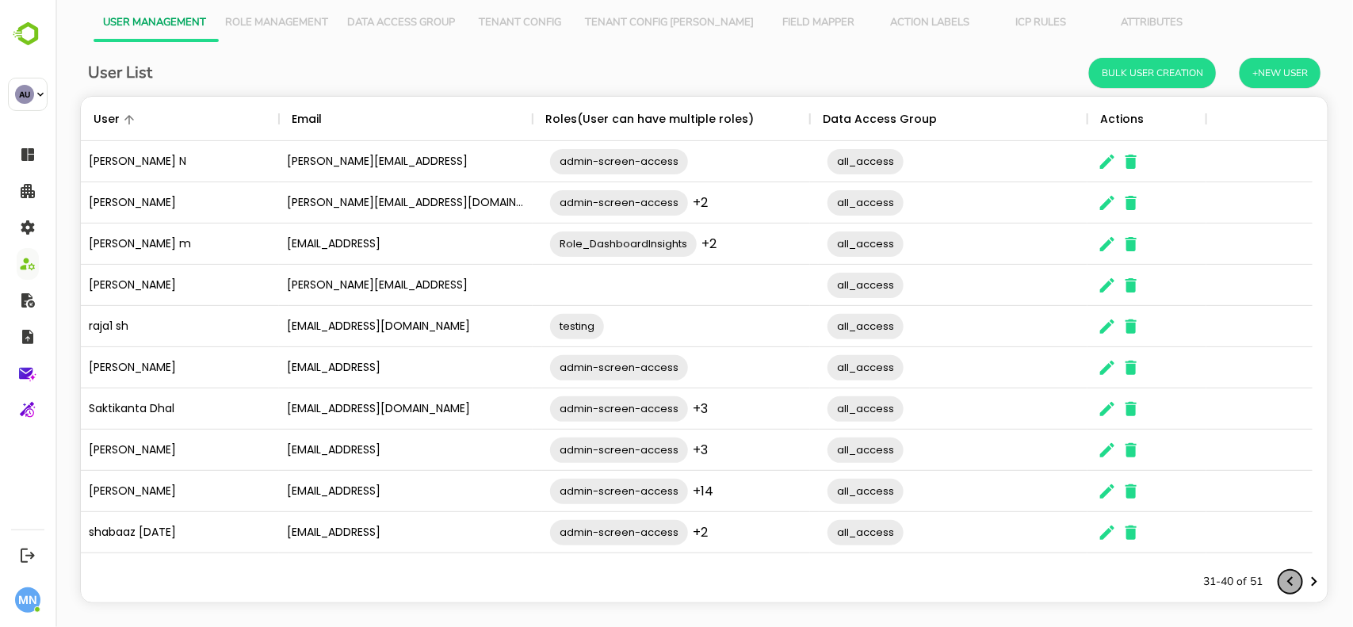
click at [1280, 575] on icon "Previous page" at bounding box center [1289, 581] width 19 height 19
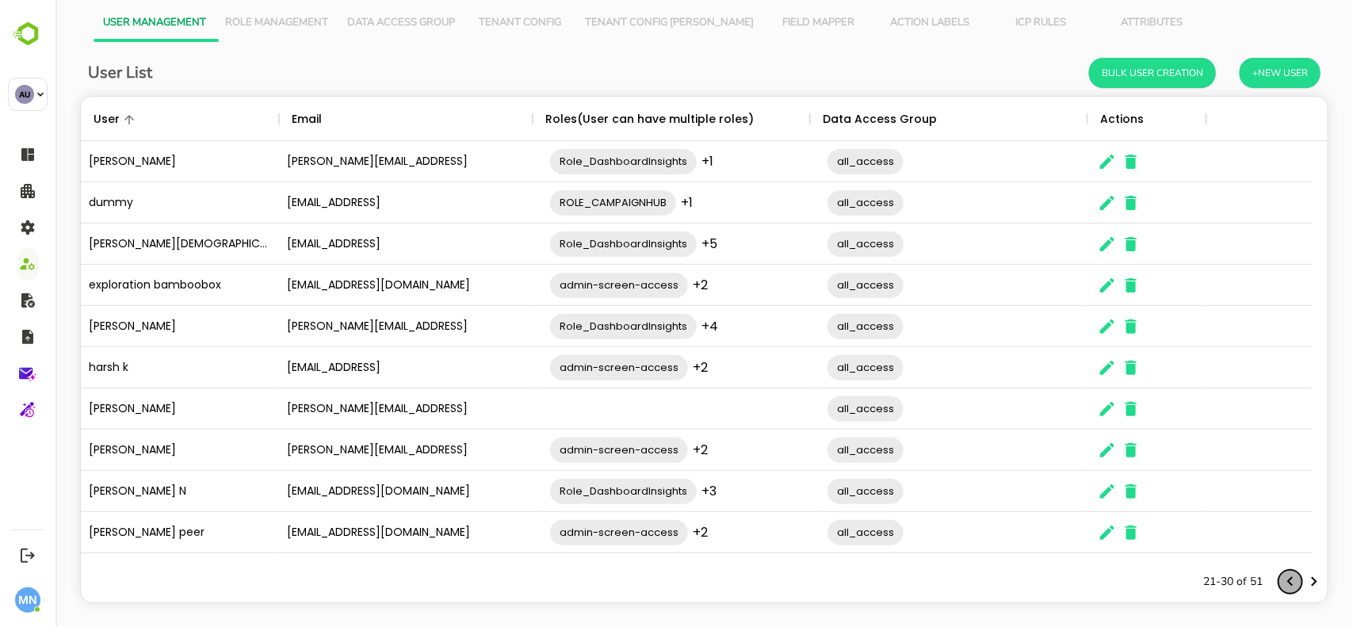
click at [1280, 575] on icon "Previous page" at bounding box center [1289, 581] width 19 height 19
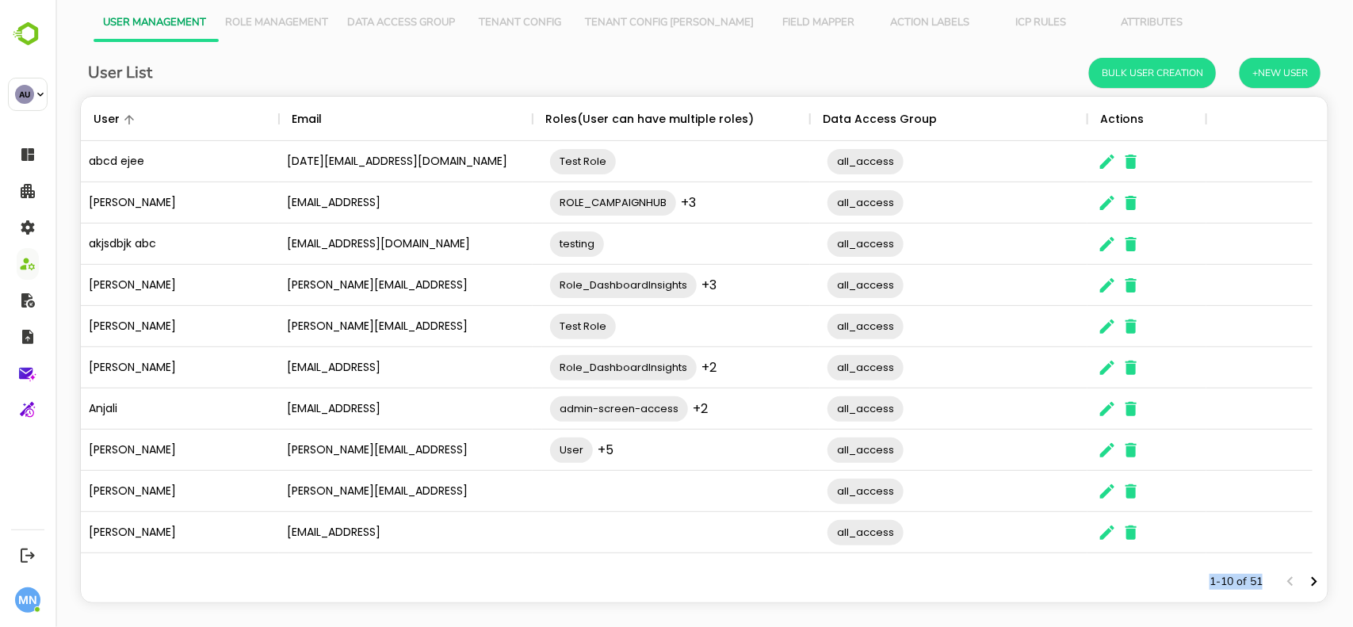
click at [1277, 575] on div "The User Data" at bounding box center [1301, 582] width 48 height 24
